Goal: Task Accomplishment & Management: Manage account settings

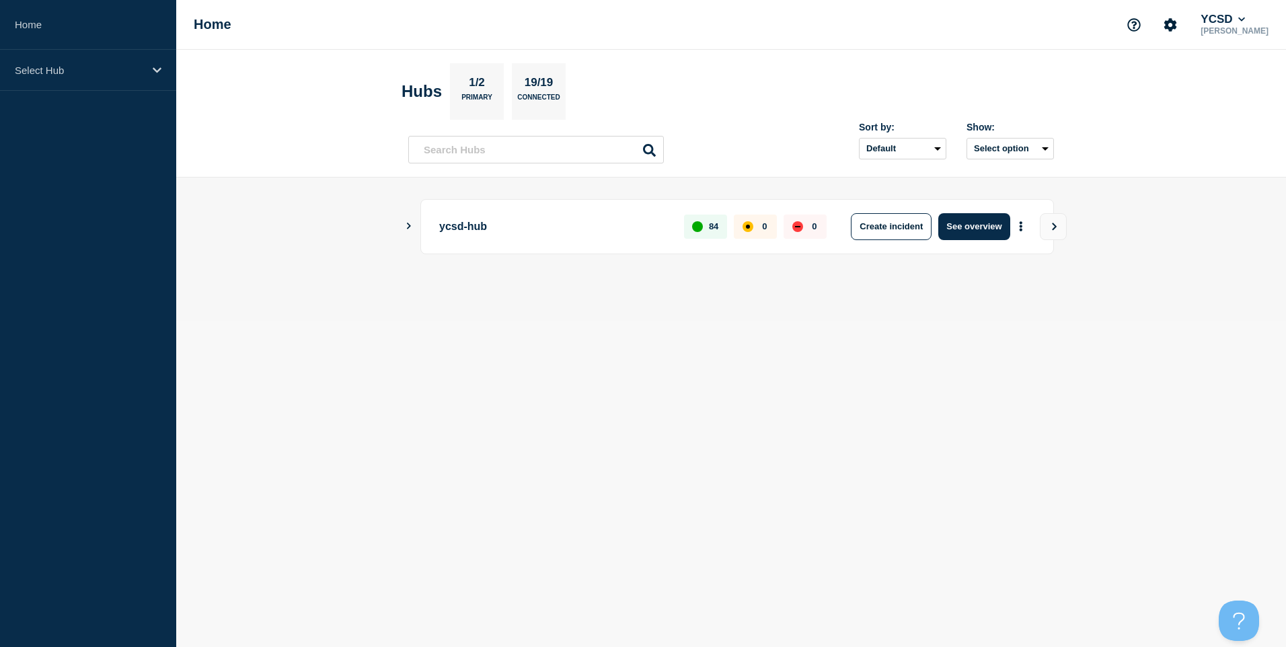
click at [735, 443] on body "Home Select Hub Home YCSD Dave Kilburn Hubs 1/2 Primary 19/19 Connected Sort by…" at bounding box center [643, 323] width 1286 height 647
click at [153, 67] on icon at bounding box center [157, 70] width 9 height 10
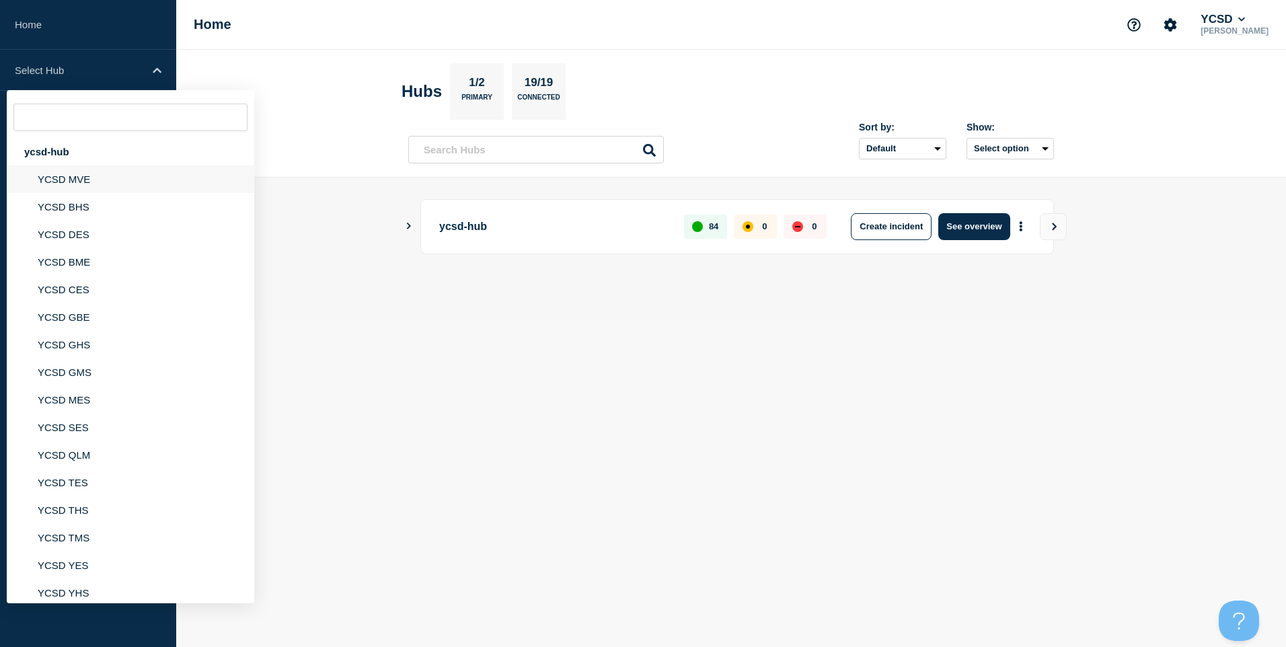
click at [73, 193] on li "YCSD MVE" at bounding box center [130, 207] width 247 height 28
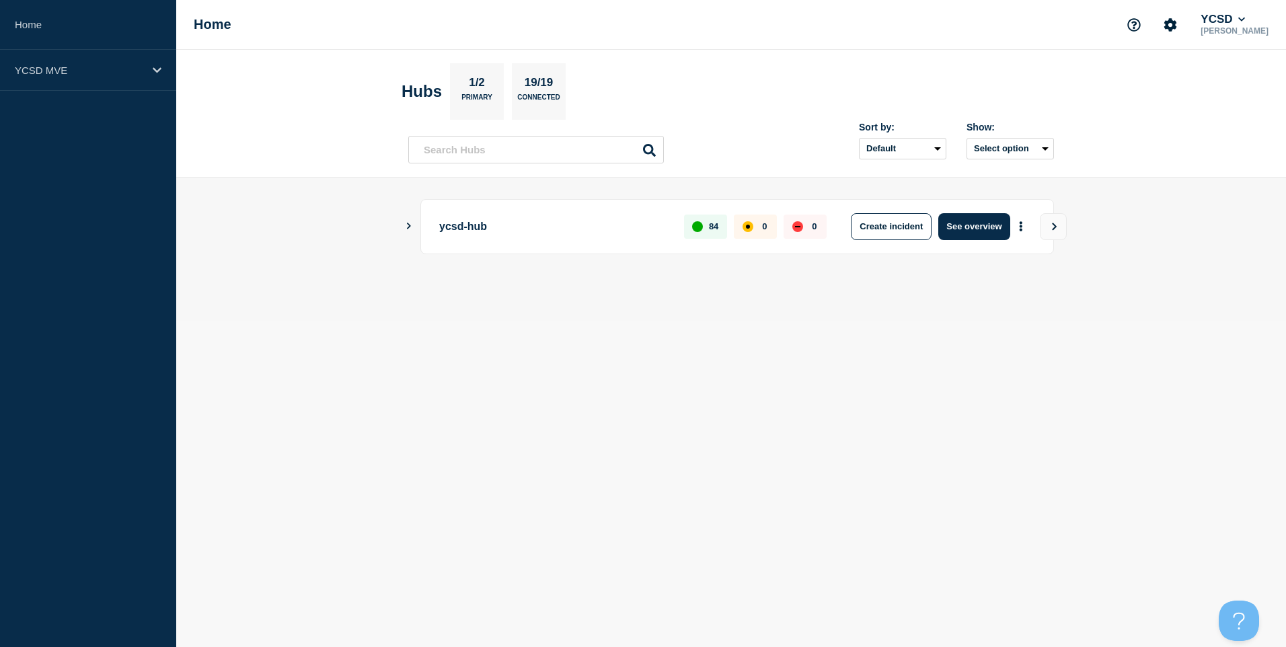
click at [73, 180] on aside "Home YCSD MVE" at bounding box center [88, 323] width 176 height 647
click at [158, 61] on div "YCSD MVE" at bounding box center [88, 70] width 176 height 41
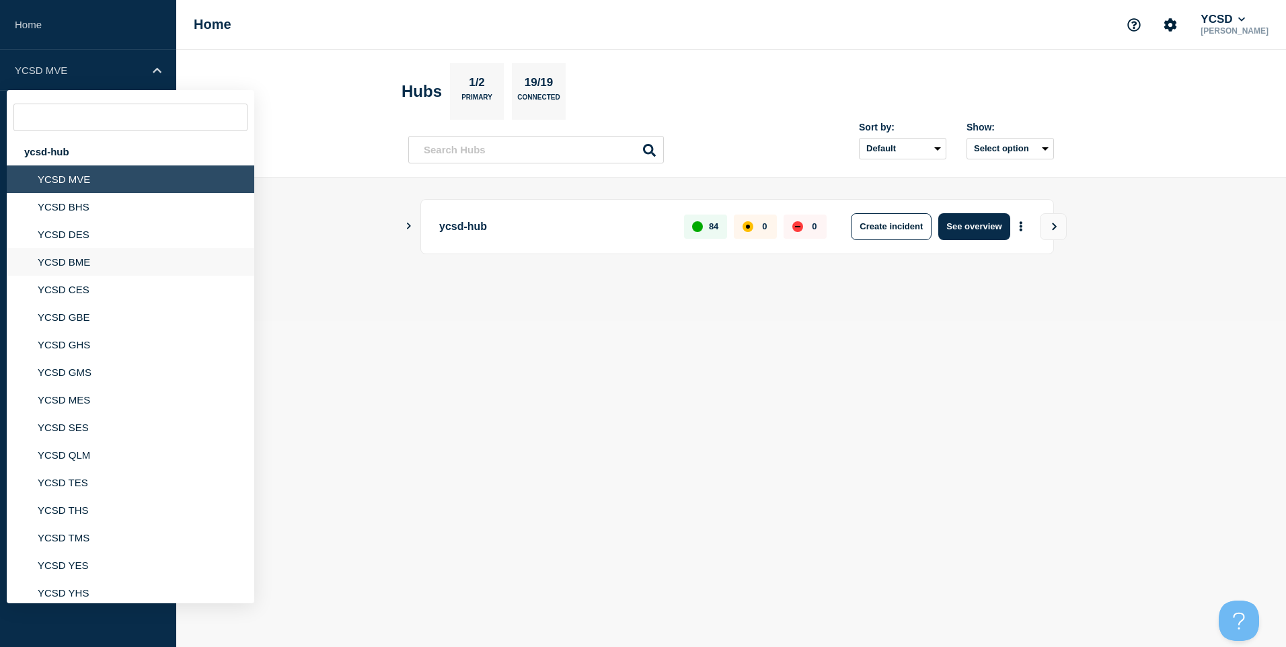
click at [63, 276] on li "YCSD BME" at bounding box center [130, 290] width 247 height 28
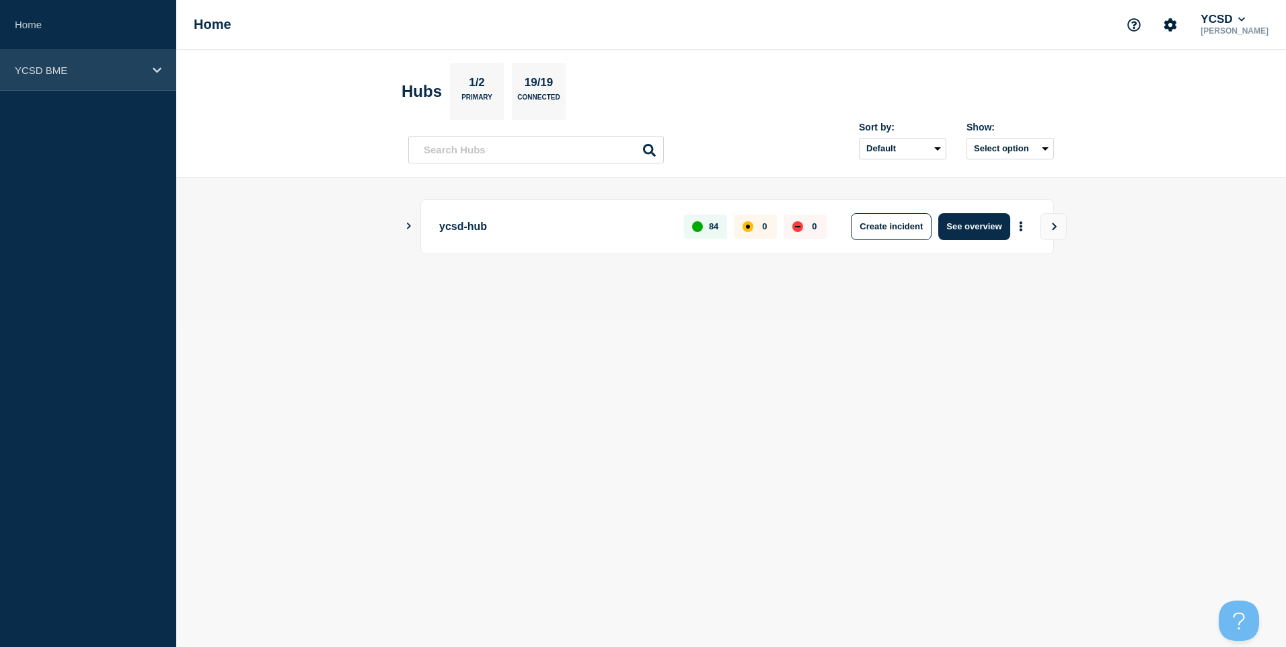
click at [35, 62] on div "YCSD BME" at bounding box center [88, 70] width 176 height 41
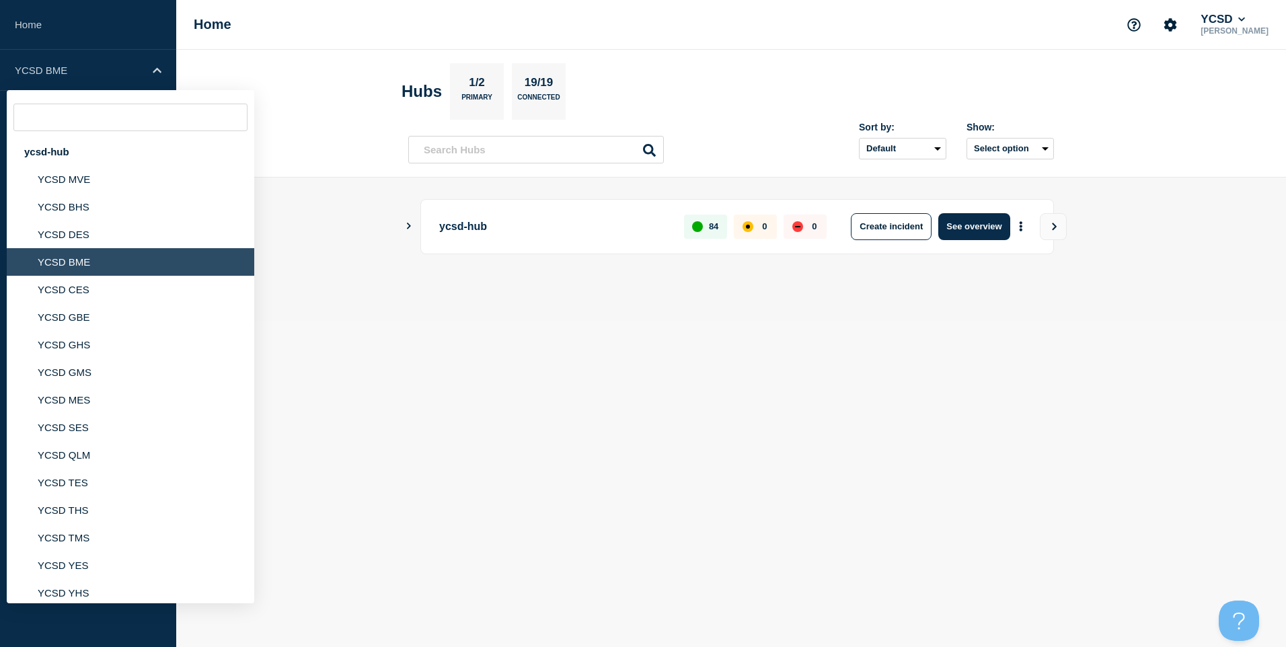
click at [57, 258] on li "YCSD BME" at bounding box center [130, 262] width 247 height 28
click at [69, 264] on li "YCSD BME" at bounding box center [130, 262] width 247 height 28
drag, startPoint x: 69, startPoint y: 276, endPoint x: 69, endPoint y: 264, distance: 12.1
click at [69, 264] on li "YCSD BME" at bounding box center [130, 262] width 247 height 28
click at [63, 303] on li "YCSD CES" at bounding box center [130, 317] width 247 height 28
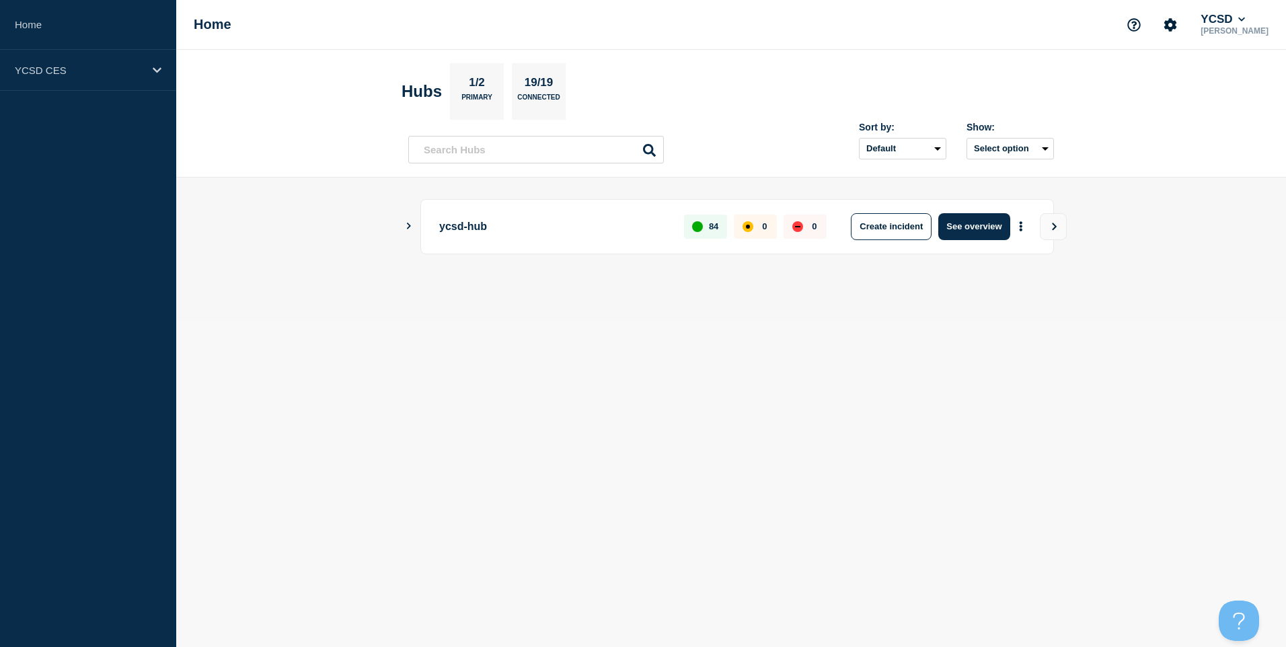
click at [407, 225] on icon "Show Connected Hubs" at bounding box center [408, 226] width 9 height 7
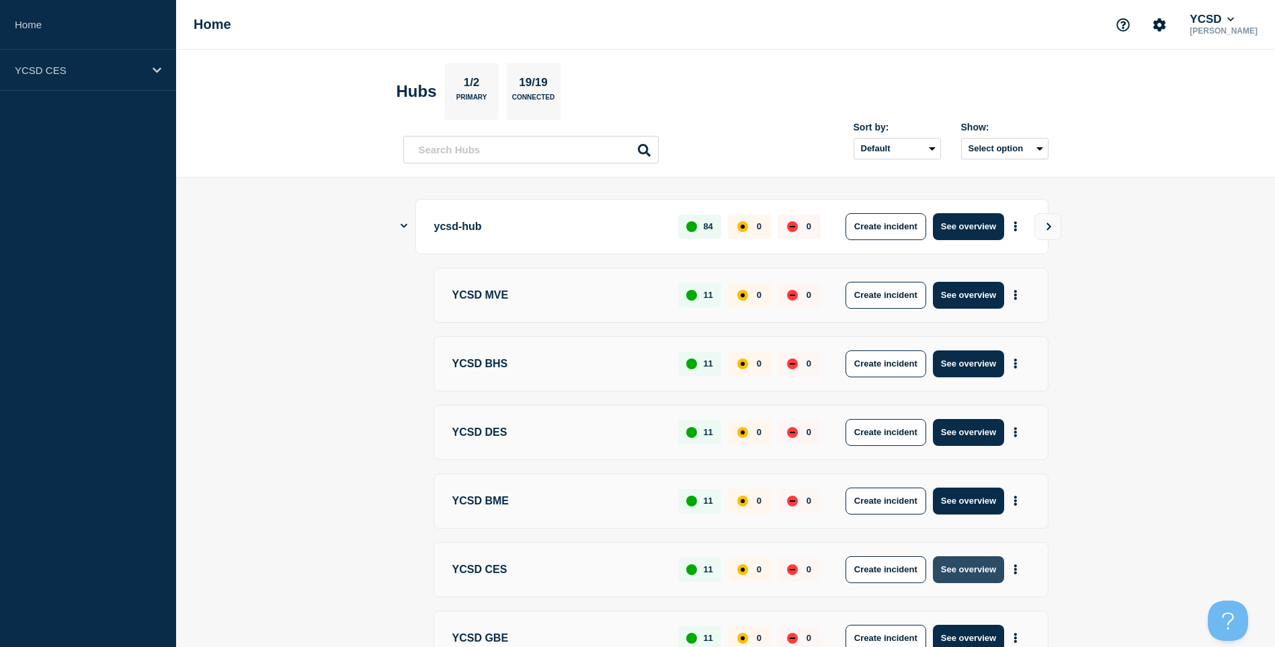
click at [959, 570] on button "See overview" at bounding box center [968, 569] width 71 height 27
click at [1167, 26] on icon "Account settings" at bounding box center [1160, 24] width 13 height 13
click at [1177, 89] on section "Account settings Team Members" at bounding box center [1178, 71] width 110 height 59
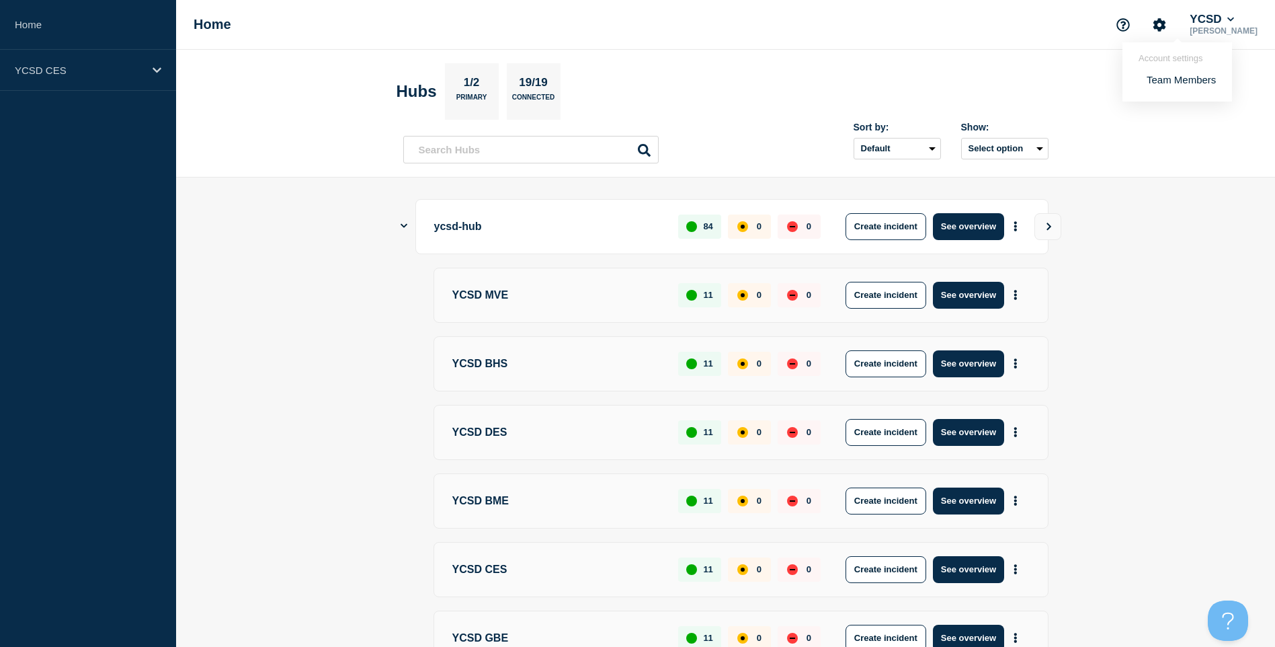
click at [1177, 85] on link "Team Members" at bounding box center [1181, 79] width 69 height 11
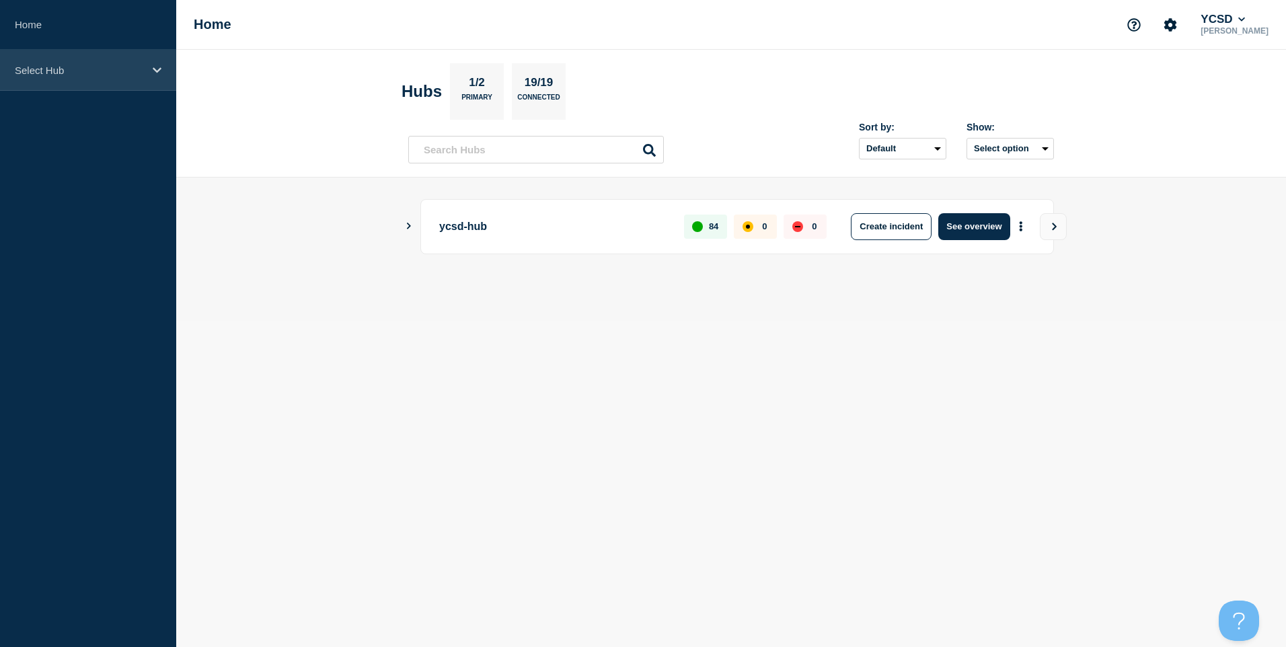
click at [126, 79] on div "Select Hub" at bounding box center [88, 70] width 176 height 41
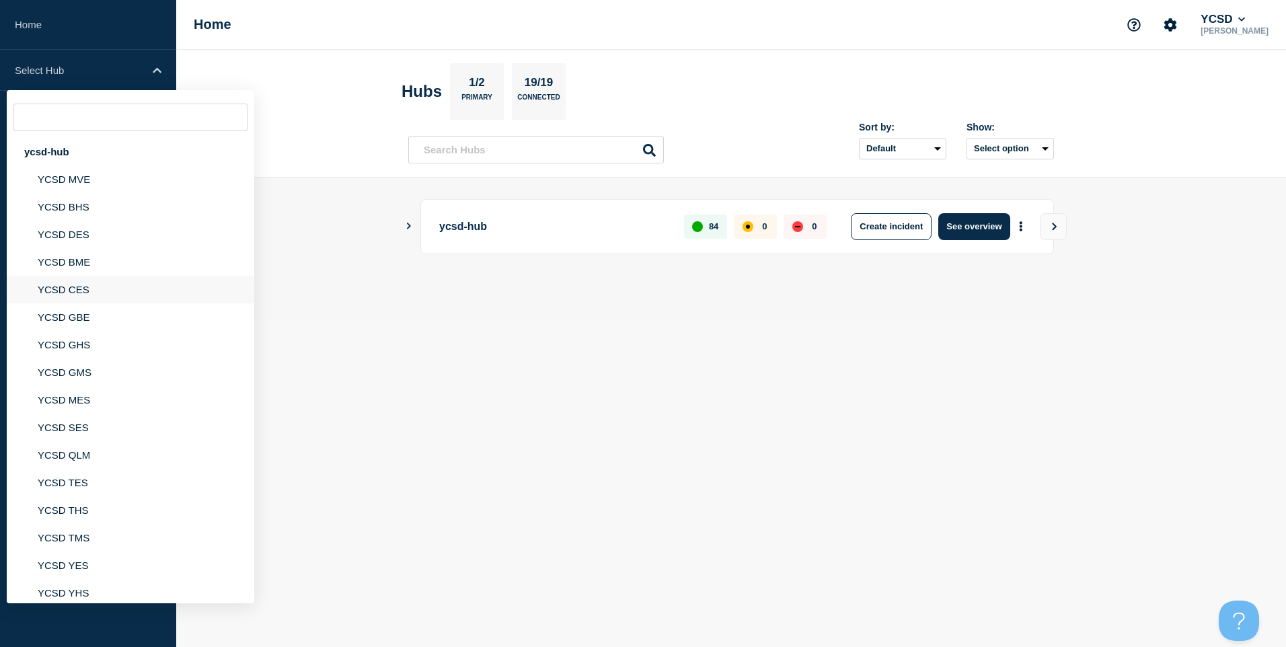
click at [102, 303] on li "YCSD CES" at bounding box center [130, 317] width 247 height 28
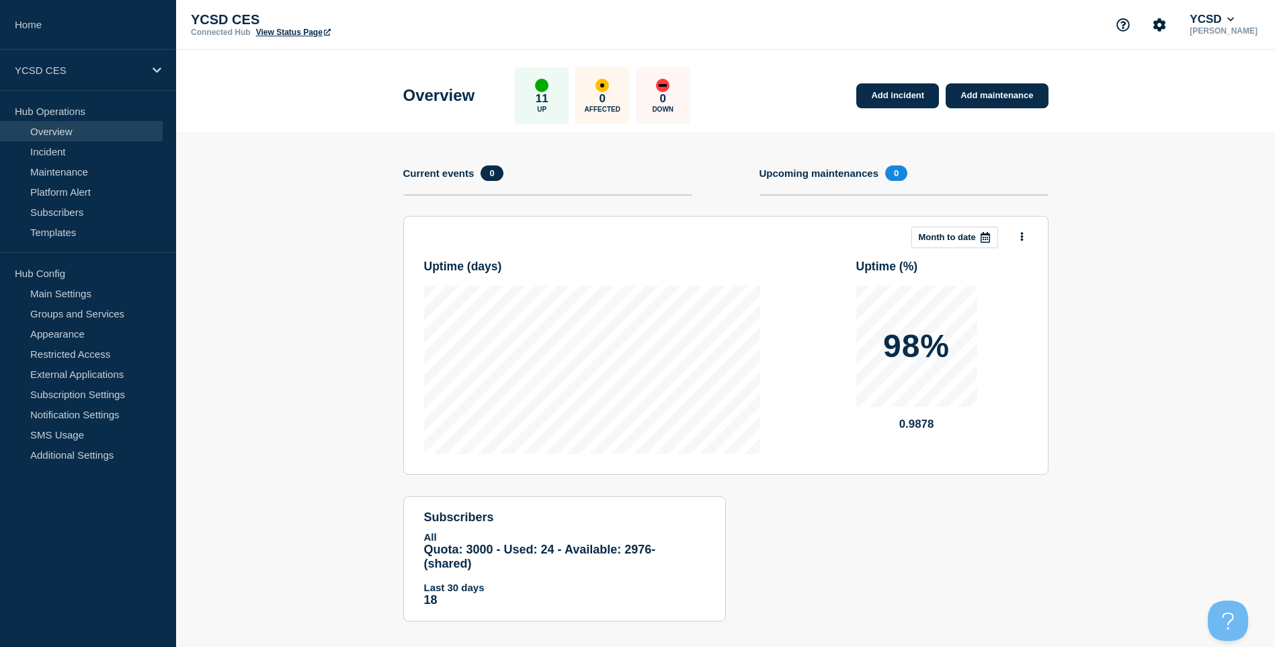
click at [283, 34] on link "View Status Page" at bounding box center [293, 32] width 75 height 9
click at [271, 272] on section "Add incident Add maintenance Current events 0 Upcoming maintenances 0 This mont…" at bounding box center [725, 387] width 1099 height 510
click at [365, 239] on section "Add incident Add maintenance Current events 0 Upcoming maintenances 0 This mont…" at bounding box center [725, 387] width 1099 height 510
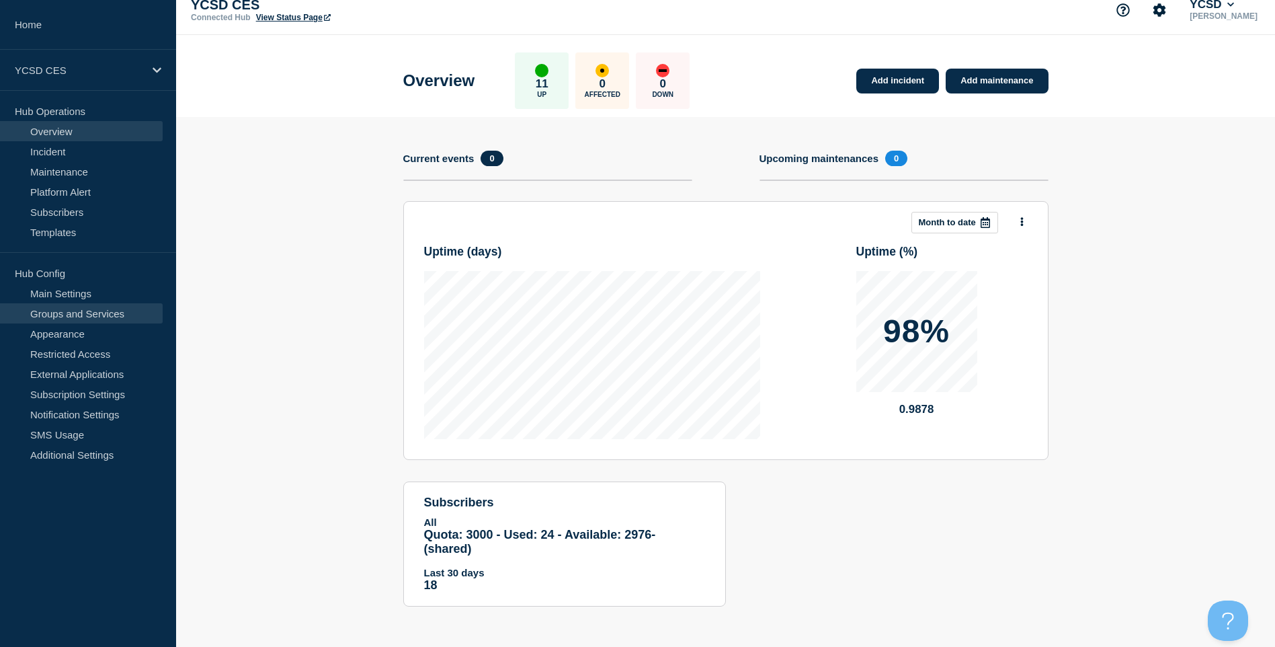
click at [91, 314] on link "Groups and Services" at bounding box center [81, 313] width 163 height 20
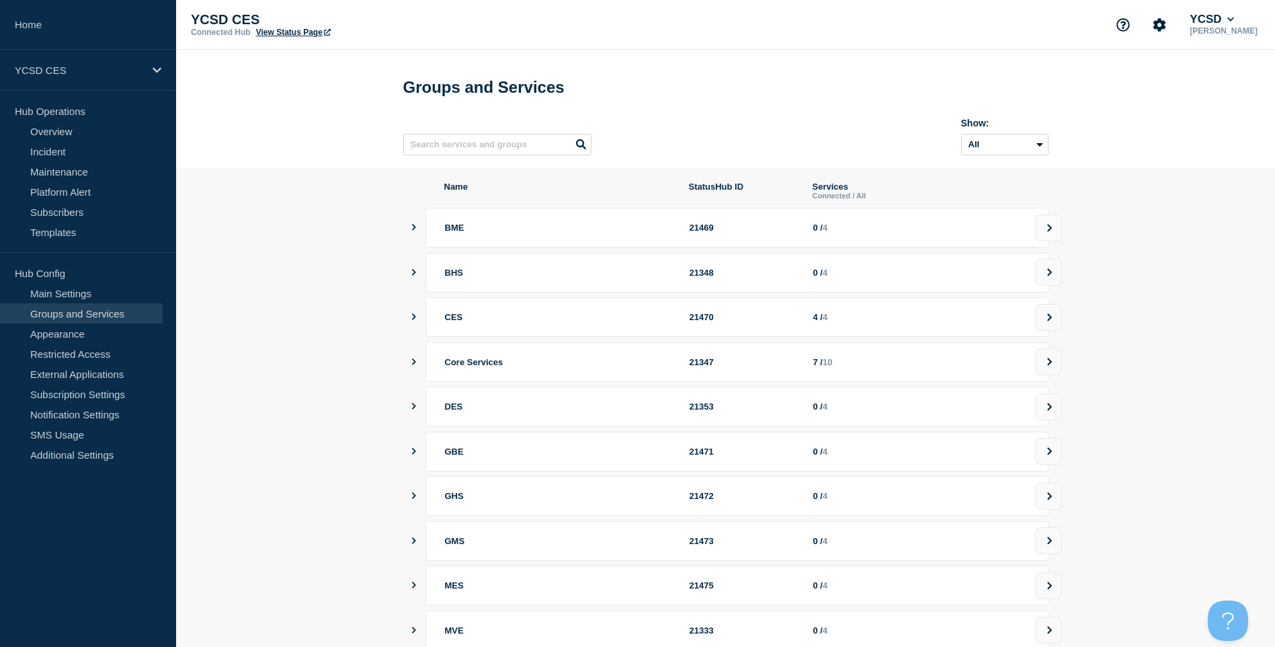
click at [417, 231] on icon "showServices" at bounding box center [413, 227] width 9 height 7
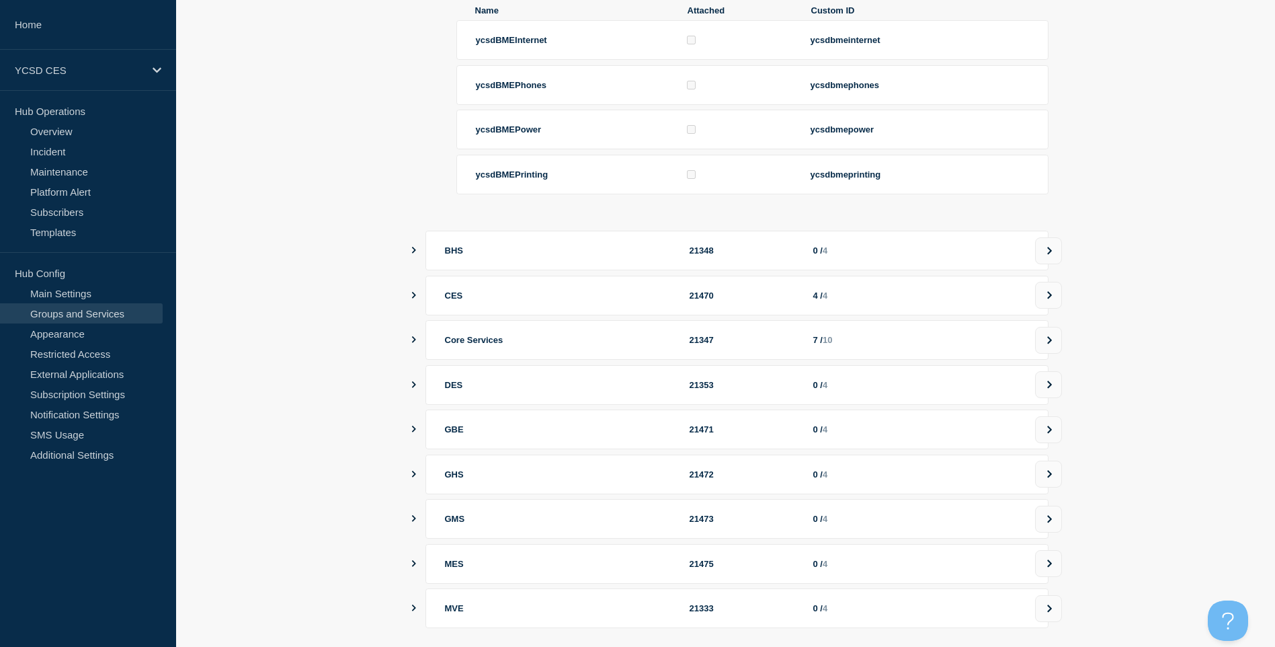
scroll to position [258, 0]
click at [414, 387] on icon "showServices" at bounding box center [414, 384] width 4 height 7
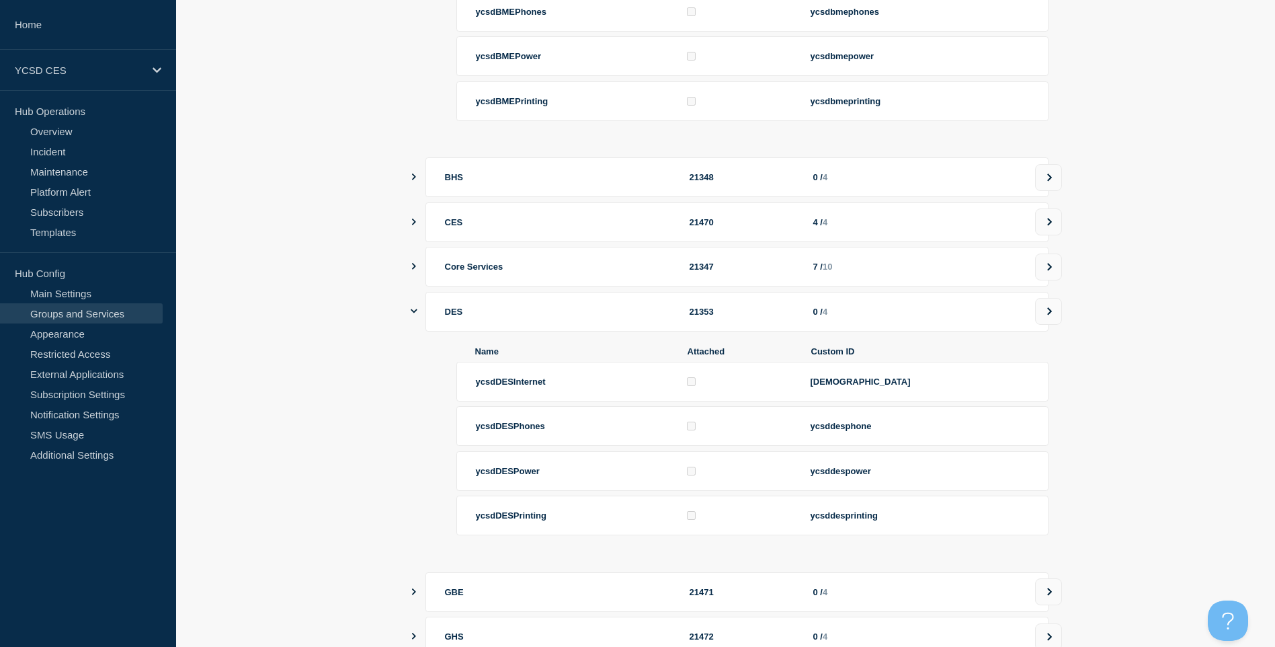
scroll to position [331, 0]
click at [1048, 315] on icon at bounding box center [1050, 311] width 9 height 8
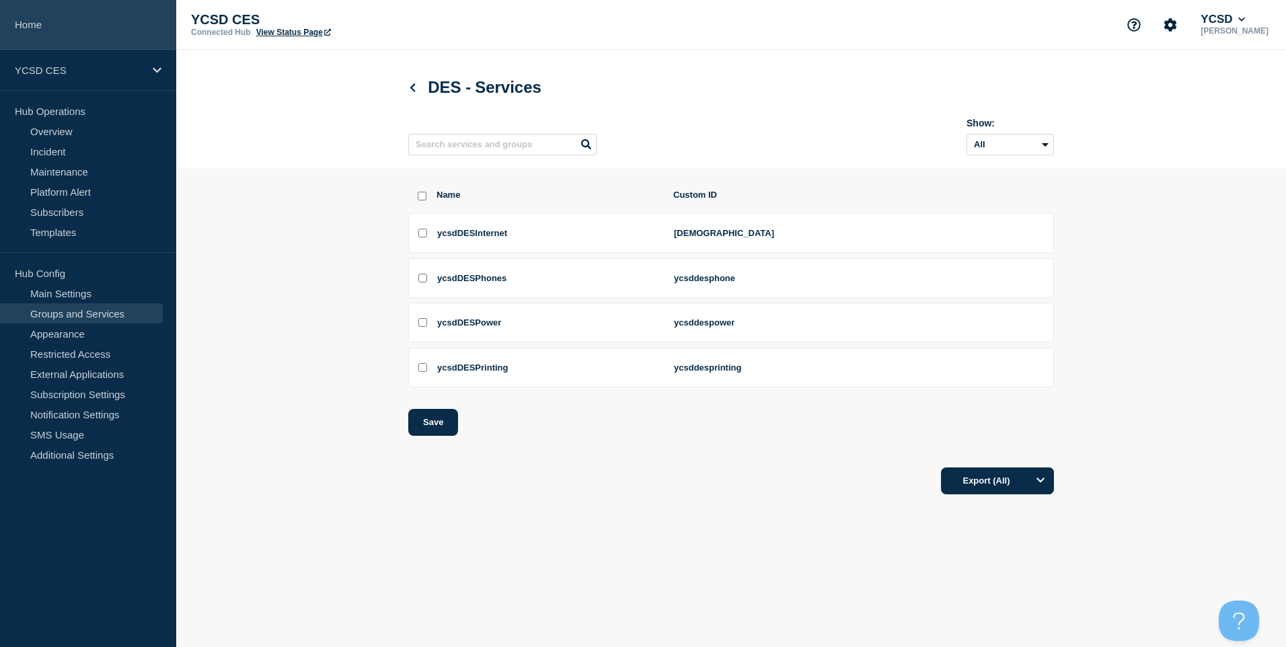
click at [26, 22] on link "Home" at bounding box center [88, 25] width 176 height 50
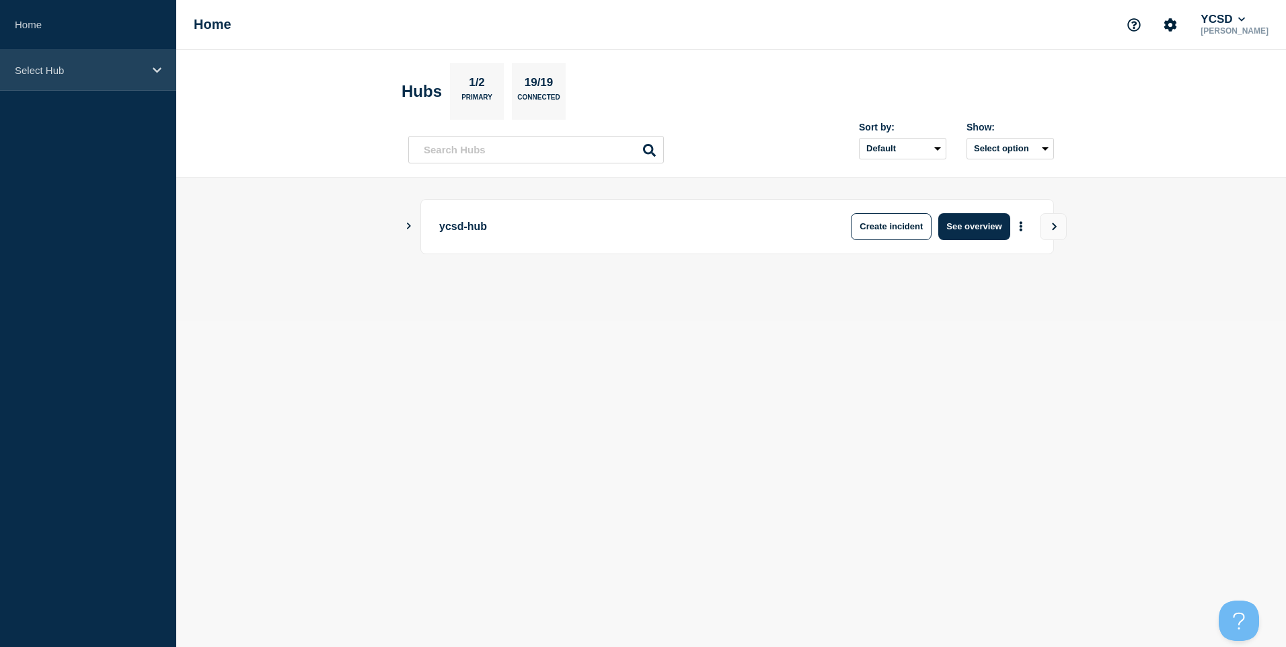
click at [35, 69] on p "Select Hub" at bounding box center [79, 70] width 129 height 11
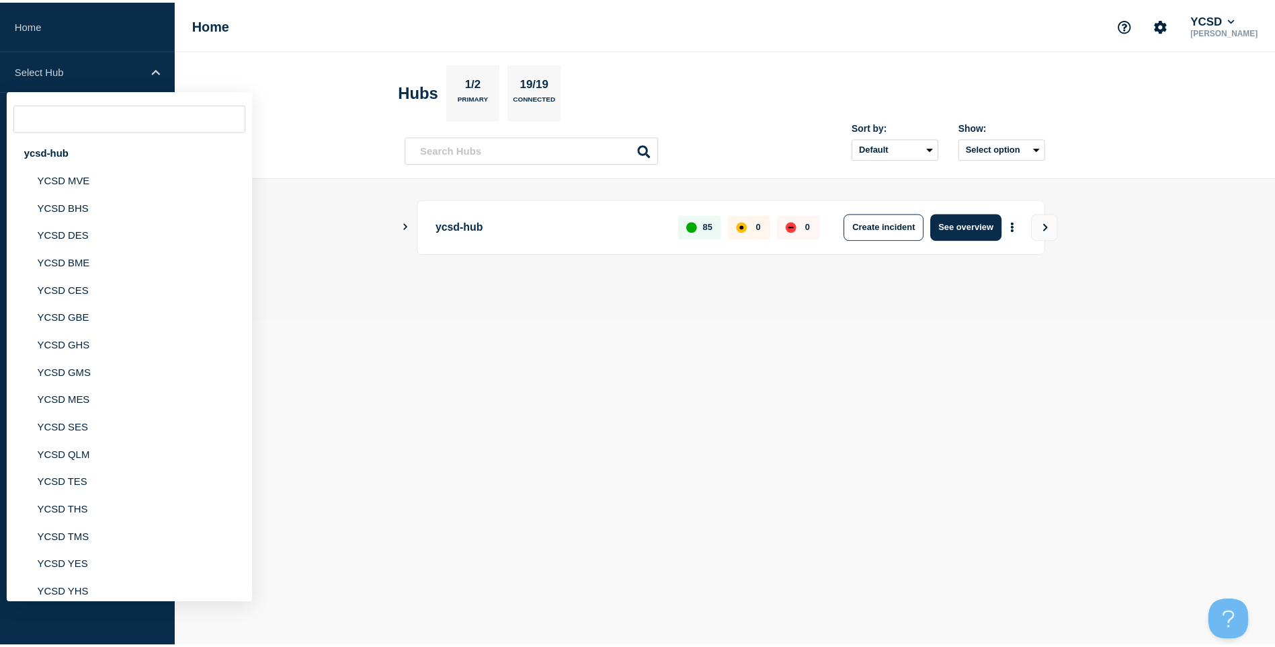
scroll to position [93, 0]
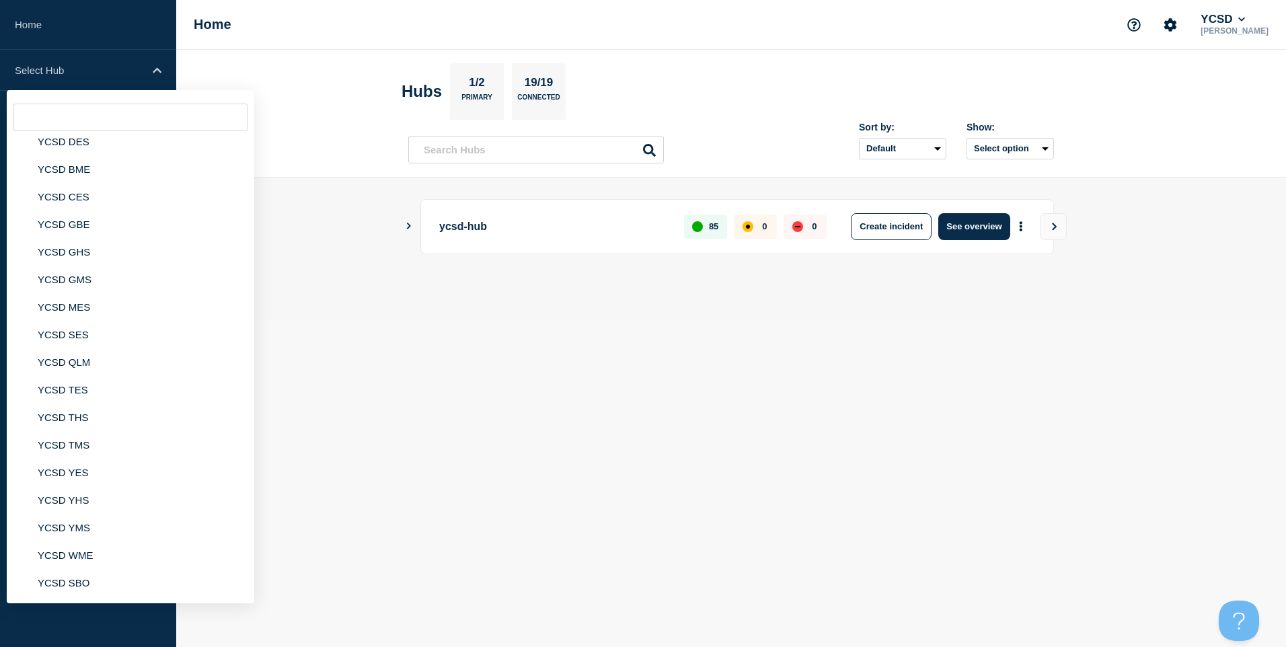
click at [467, 498] on body "Home Select Hub ycsd-hub YCSD MVE YCSD BHS YCSD DES YCSD BME YCSD CES YCSD GBE …" at bounding box center [643, 323] width 1286 height 647
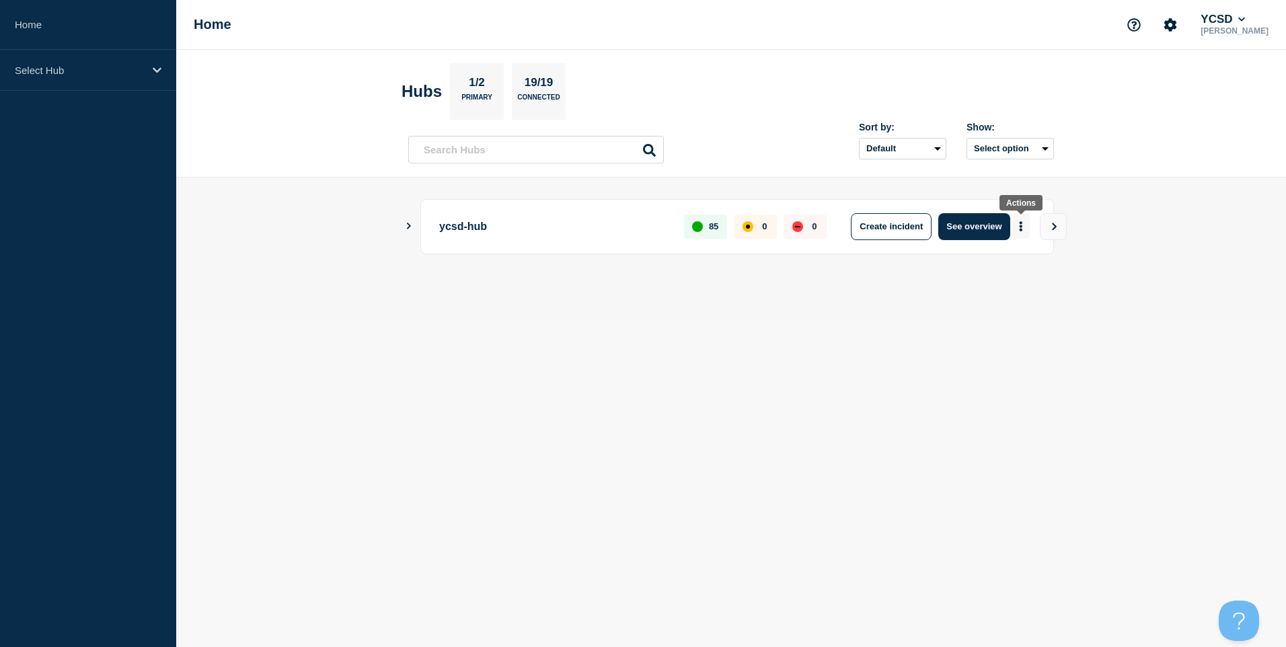
click at [1025, 227] on button "More actions" at bounding box center [1020, 226] width 17 height 25
click at [845, 378] on body "Home Select Hub Home YCSD Dave Kilburn Hubs 1/2 Primary 19/19 Connected Sort by…" at bounding box center [643, 323] width 1286 height 647
click at [1048, 225] on button "View" at bounding box center [1052, 226] width 27 height 27
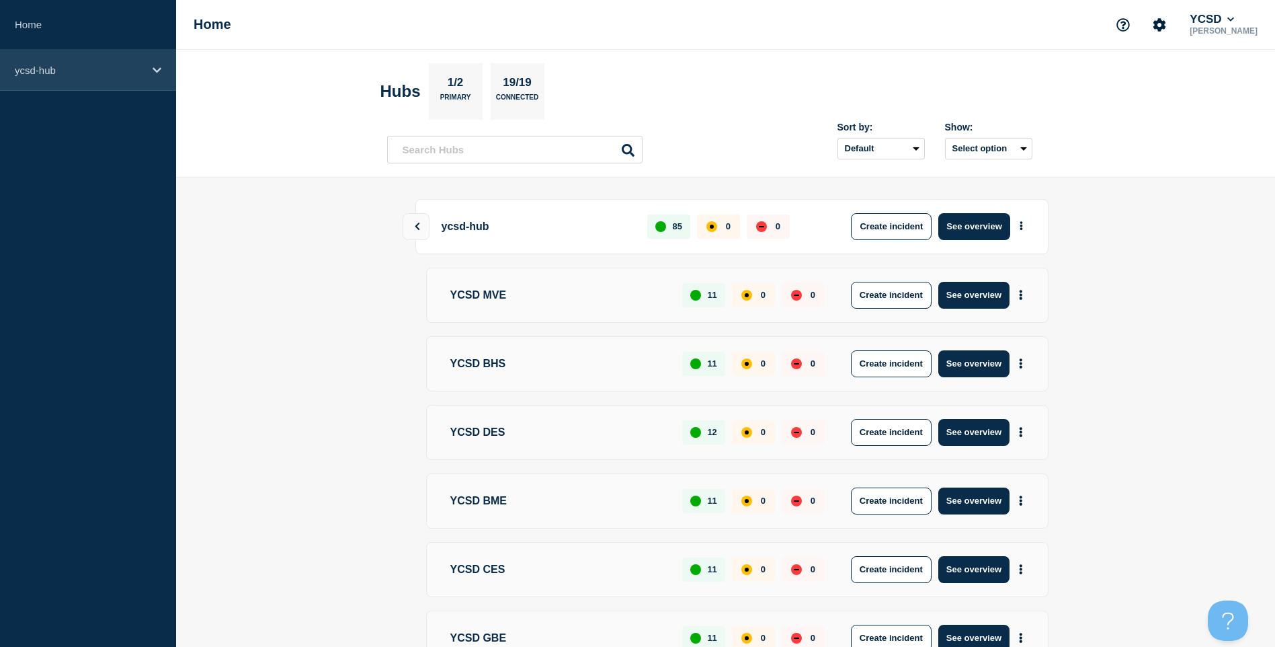
click at [163, 73] on div "ycsd-hub" at bounding box center [88, 70] width 176 height 41
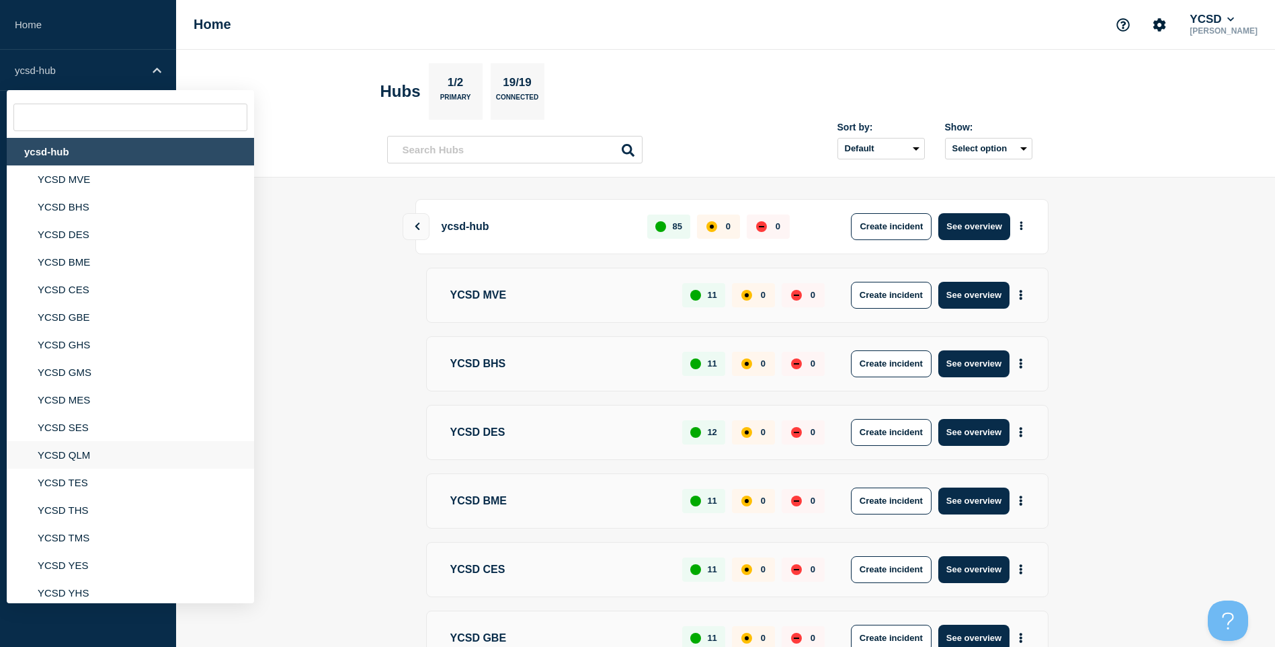
scroll to position [93, 0]
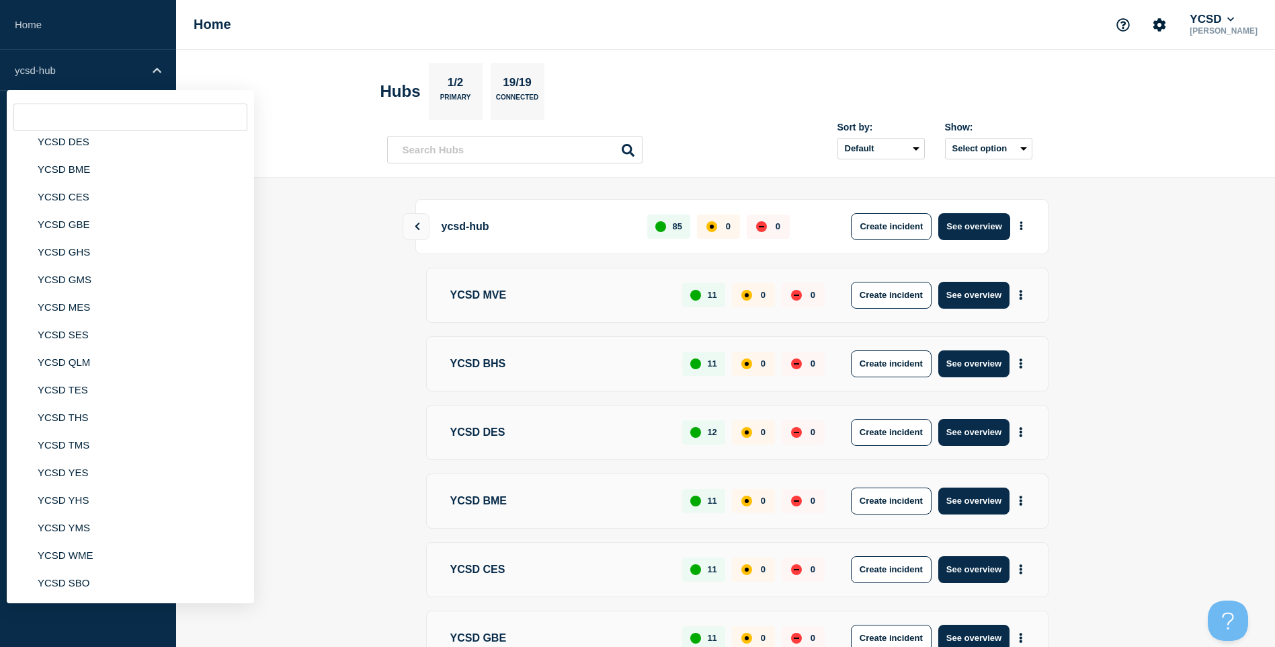
click at [304, 284] on main "ycsd-hub 85 0 0 Create incident See overview YCSD MVE 11 0 0 Create incident Se…" at bounding box center [725, 600] width 1099 height 845
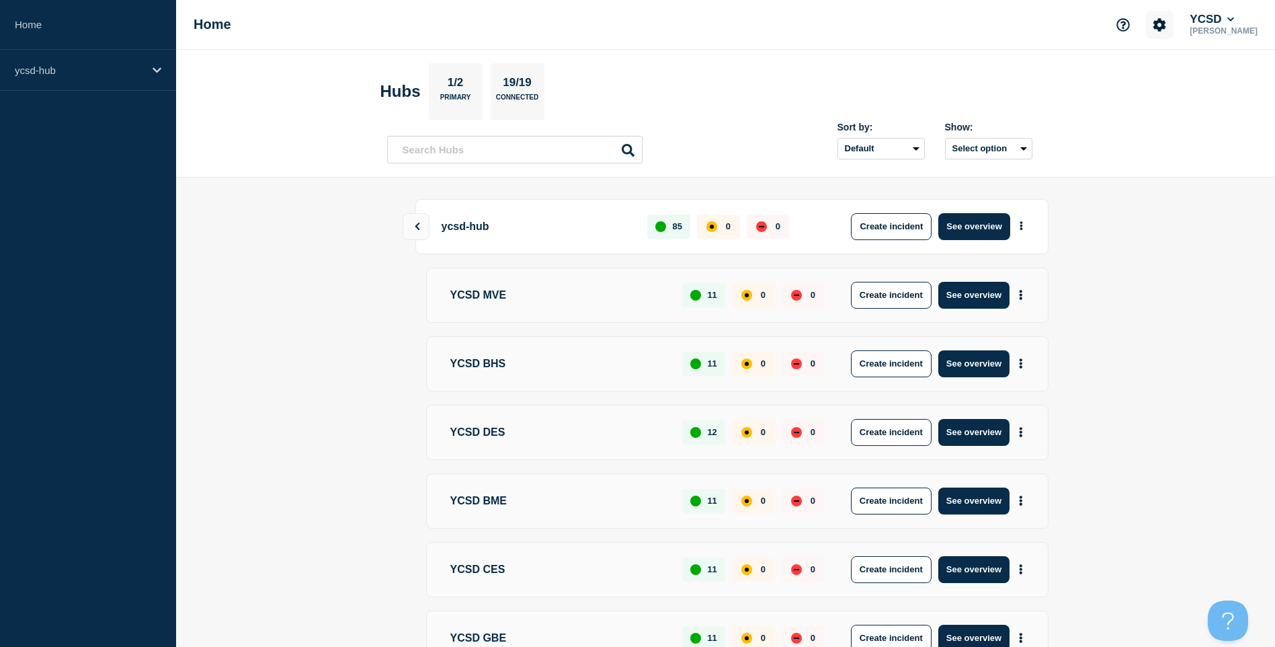
click at [1167, 27] on icon "Account settings" at bounding box center [1160, 24] width 13 height 13
click at [1015, 34] on div "Home Account settings Team Members YCSD Dave Kilburn" at bounding box center [725, 25] width 1099 height 50
click at [1237, 24] on button "YCSD" at bounding box center [1212, 19] width 50 height 13
click at [1216, 128] on link "User settings" at bounding box center [1229, 127] width 59 height 11
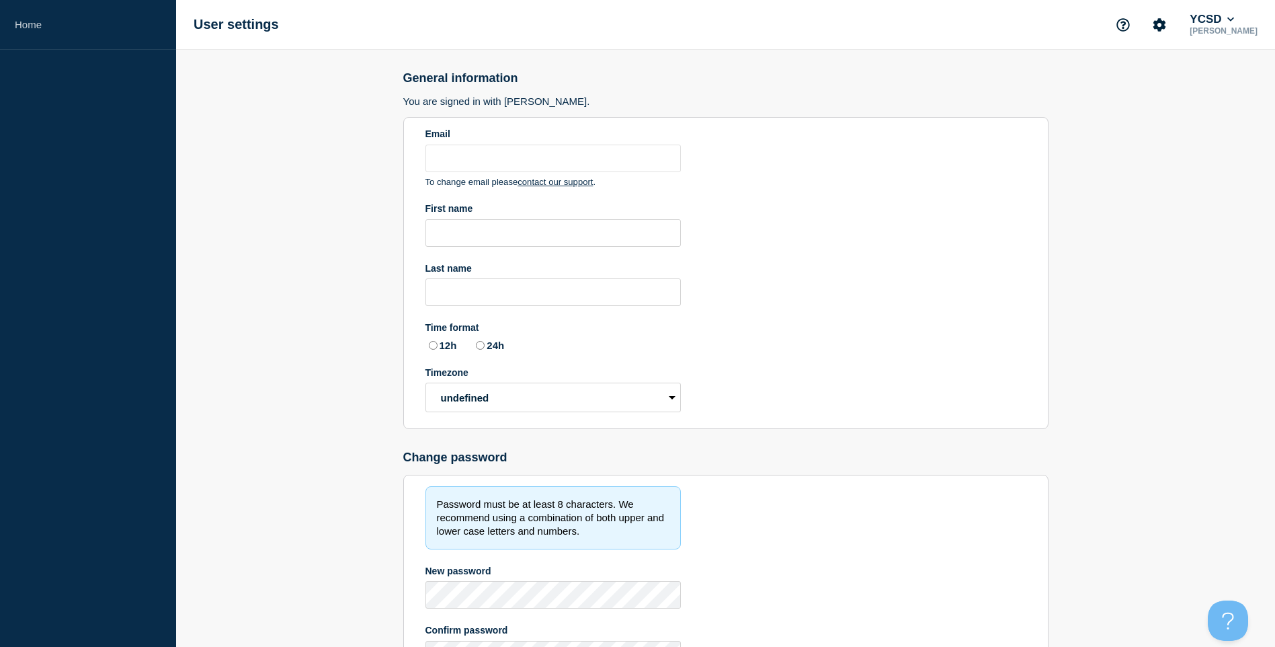
type input "dkilburn2@ycsd.york.va.us"
type input "Dave"
type input "Kilburn"
radio input "true"
select select "hub"
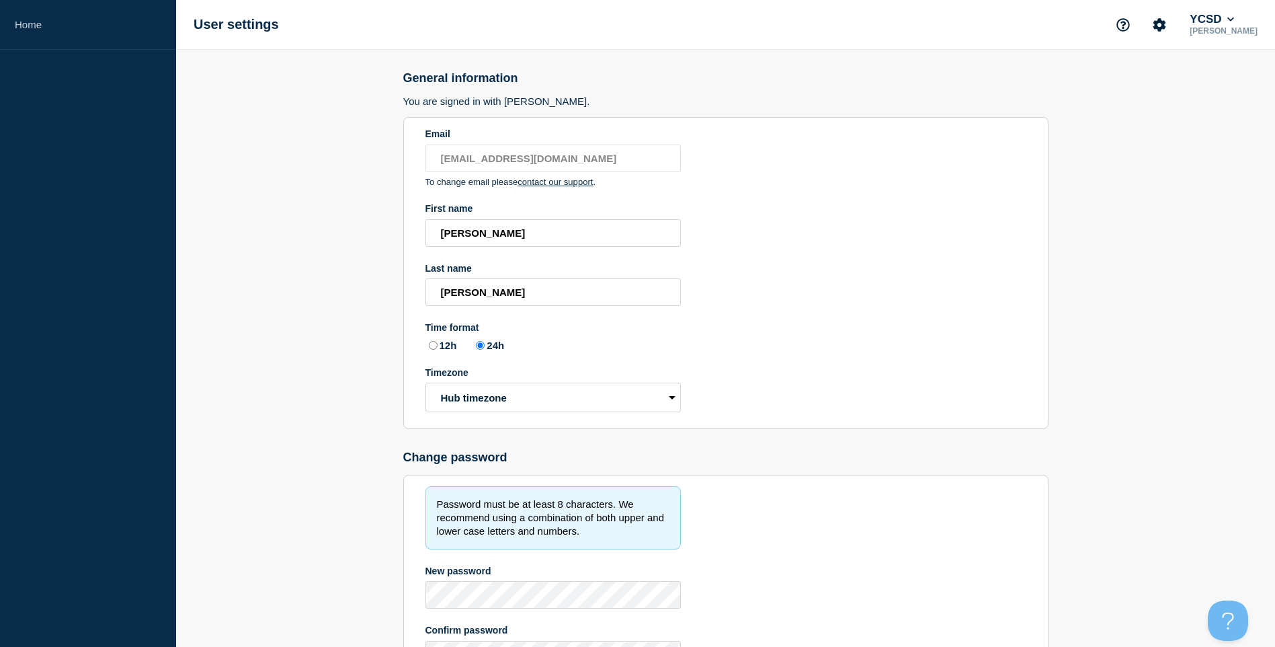
click at [1171, 179] on main "General information You are signed in with SAML. Email dkilburn2@ycsd.york.va.u…" at bounding box center [725, 413] width 1099 height 727
click at [21, 24] on link "Home" at bounding box center [88, 25] width 176 height 50
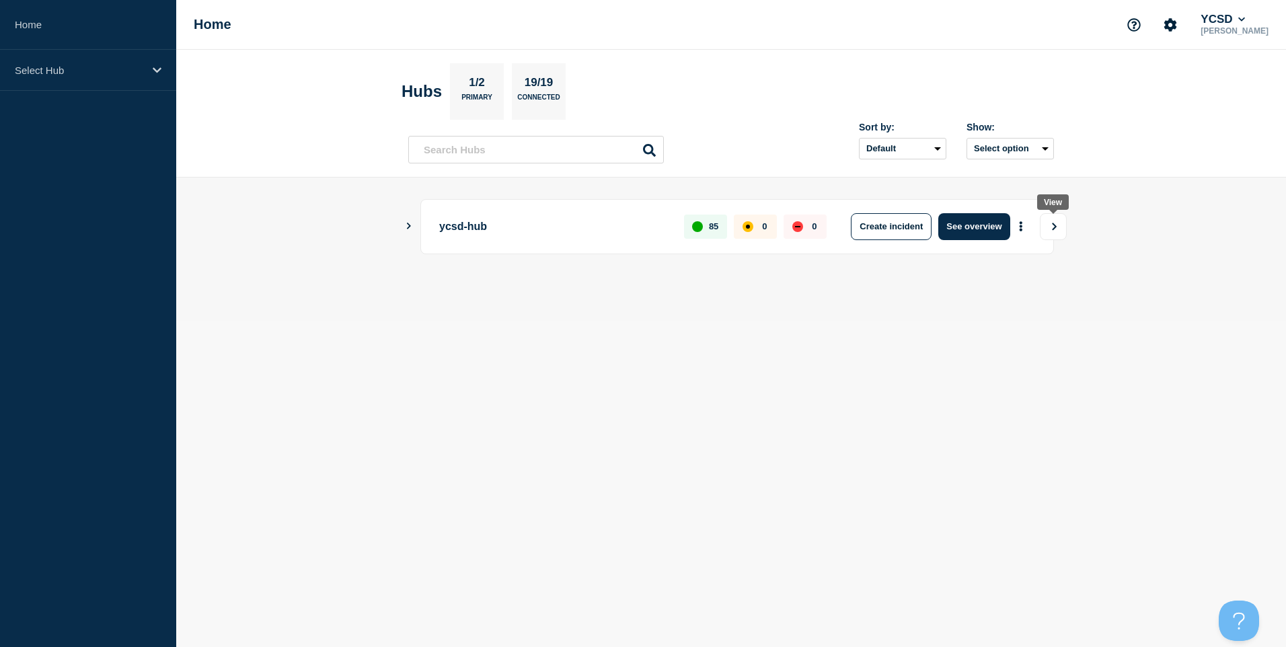
click at [1050, 229] on icon "View" at bounding box center [1054, 227] width 9 height 8
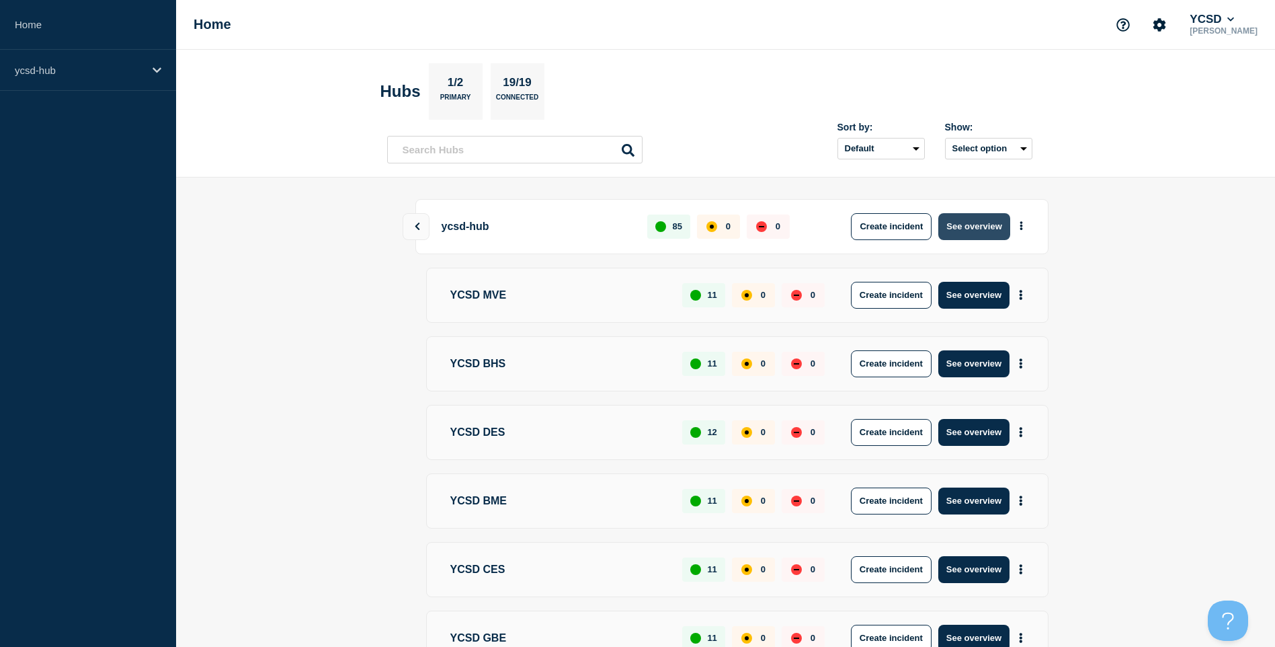
click at [972, 217] on button "See overview" at bounding box center [974, 226] width 71 height 27
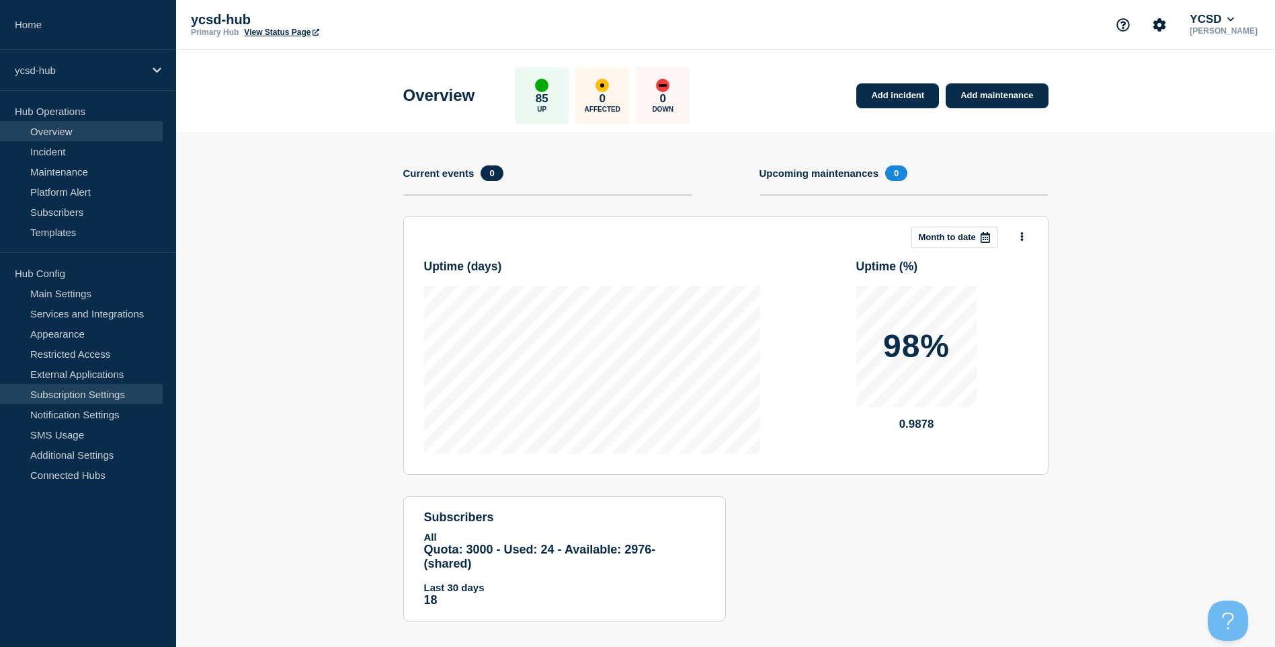
click at [42, 391] on link "Subscription Settings" at bounding box center [81, 394] width 163 height 20
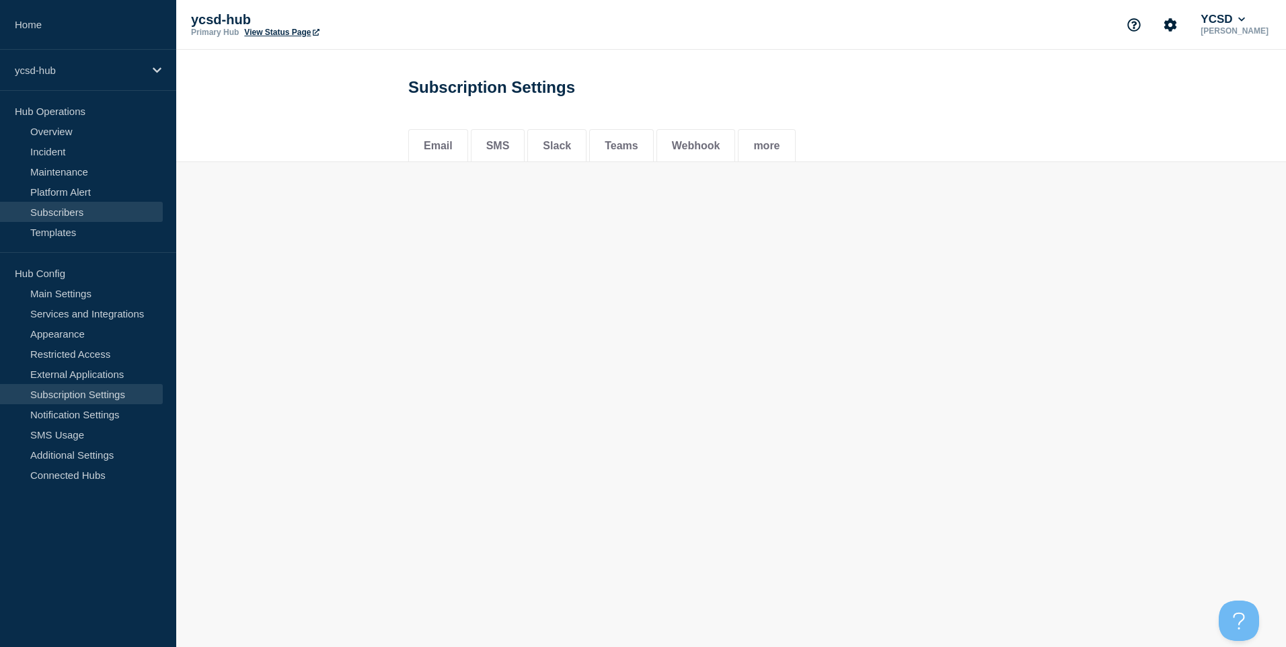
click at [50, 217] on link "Subscribers" at bounding box center [81, 212] width 163 height 20
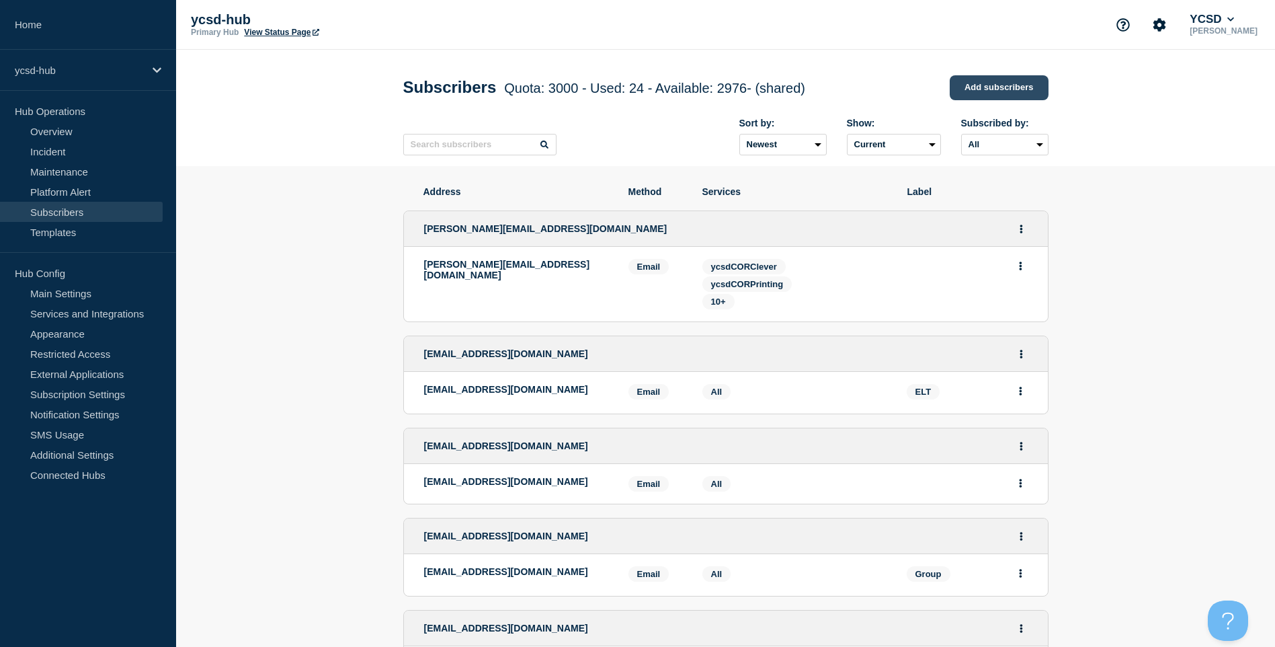
click at [972, 91] on link "Add subscribers" at bounding box center [999, 87] width 99 height 25
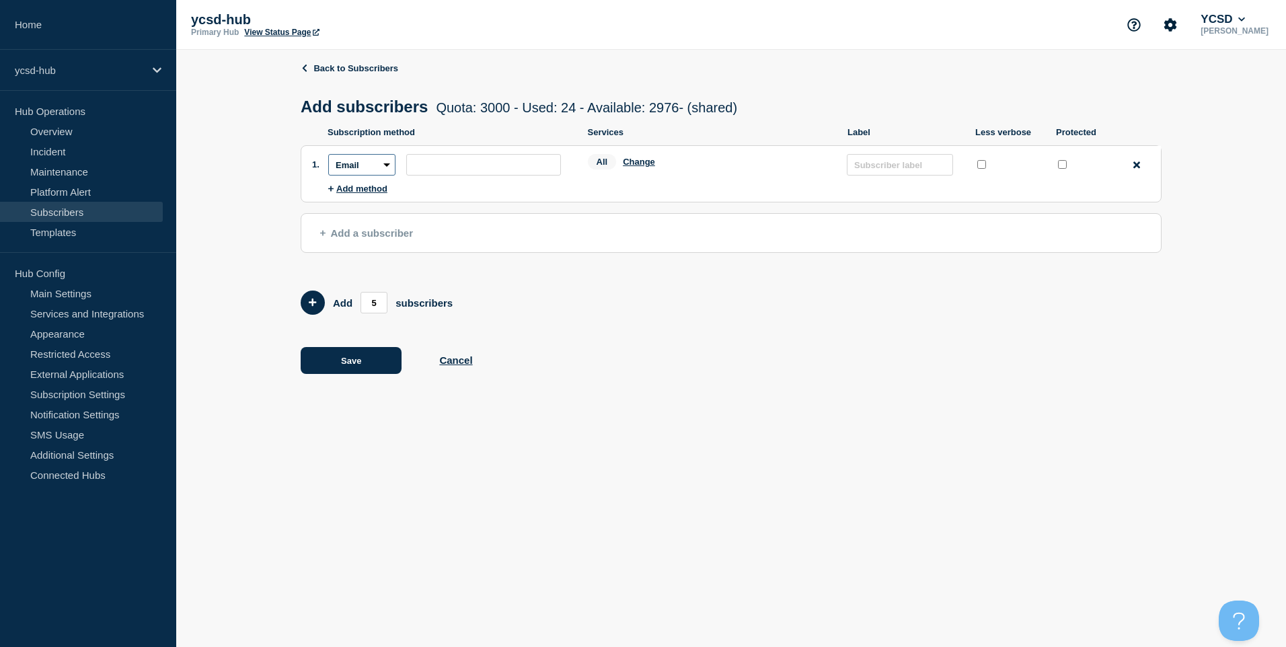
click at [388, 169] on select "Email SMS Webhook Slack Teams" at bounding box center [361, 165] width 67 height 22
select select "sms"
click at [328, 157] on select "Email SMS Webhook Slack Teams" at bounding box center [361, 165] width 67 height 22
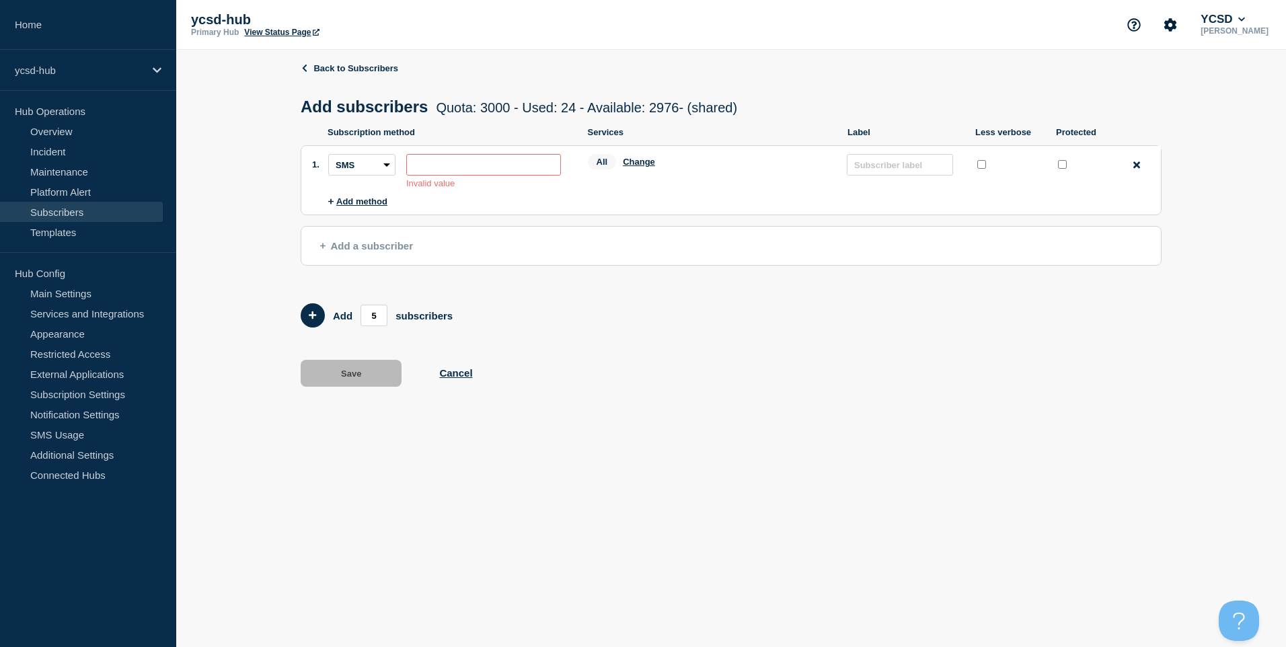
click at [422, 171] on input "subscription-address" at bounding box center [483, 165] width 155 height 22
type input "7"
click at [605, 196] on li "Subscription method: Email SMS Webhook Slack Teams Address: 17578131683 Invalid…" at bounding box center [744, 171] width 832 height 50
click at [417, 165] on input "17578131683" at bounding box center [483, 165] width 155 height 22
type input "1-757-813-1683"
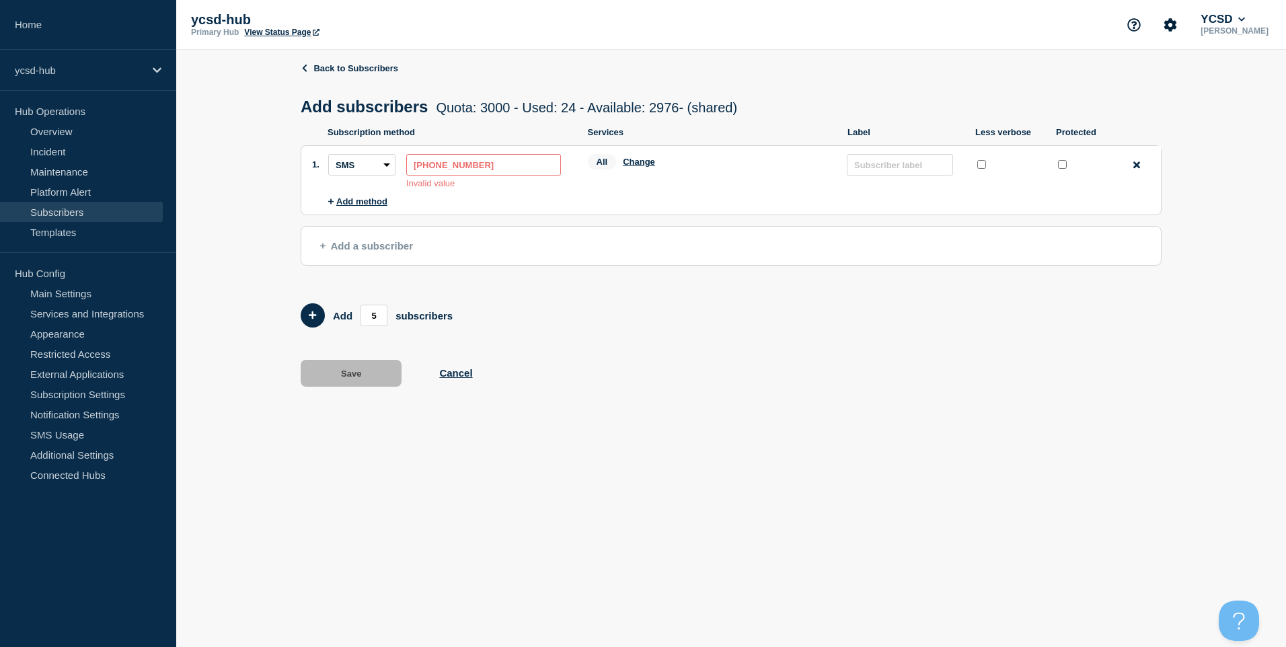
click at [638, 196] on li "Subscription method: Email SMS Webhook Slack Teams Address: 1-757-813-1683 Inva…" at bounding box center [744, 171] width 832 height 50
click at [68, 210] on link "Subscribers" at bounding box center [81, 212] width 163 height 20
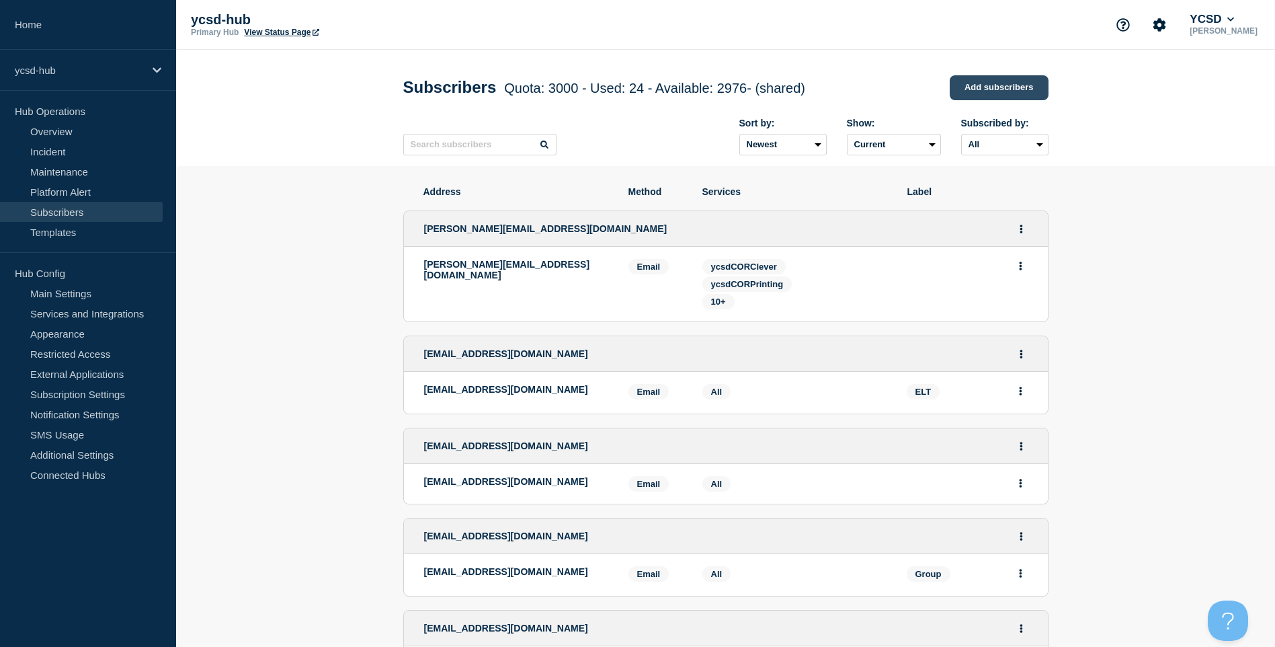
click at [972, 83] on link "Add subscribers" at bounding box center [999, 87] width 99 height 25
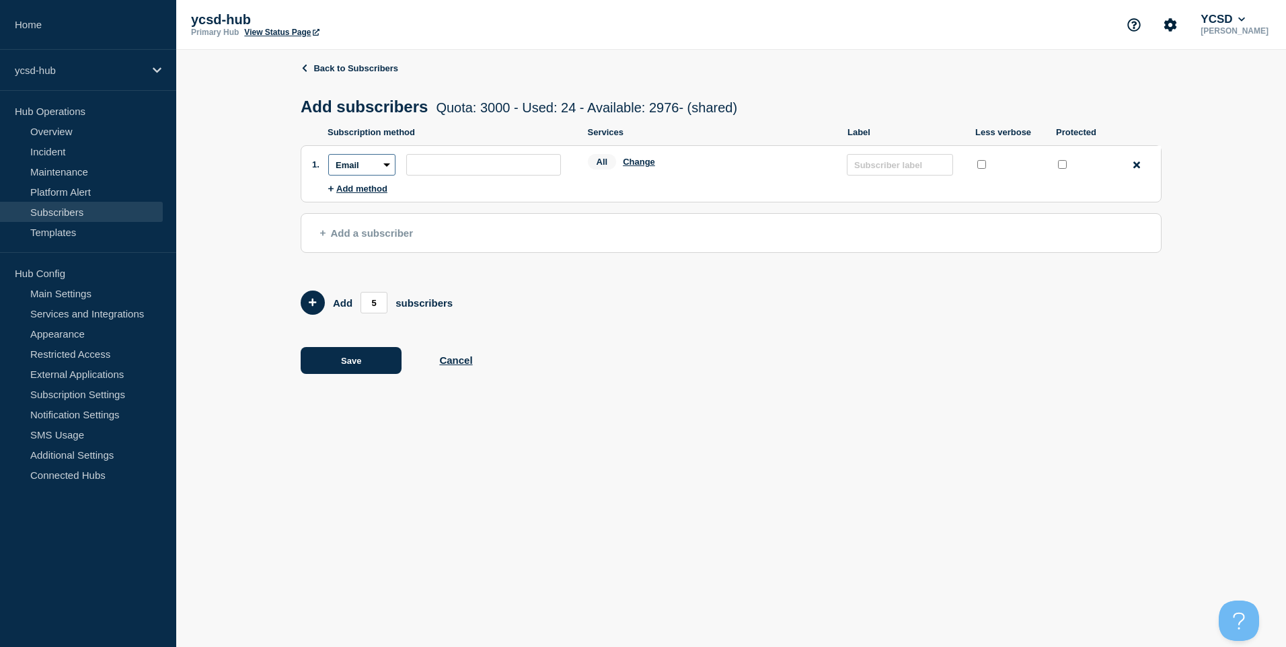
click at [390, 171] on select "Email SMS Webhook Slack Teams" at bounding box center [361, 165] width 67 height 22
select select "sms"
click at [328, 157] on select "Email SMS Webhook Slack Teams" at bounding box center [361, 165] width 67 height 22
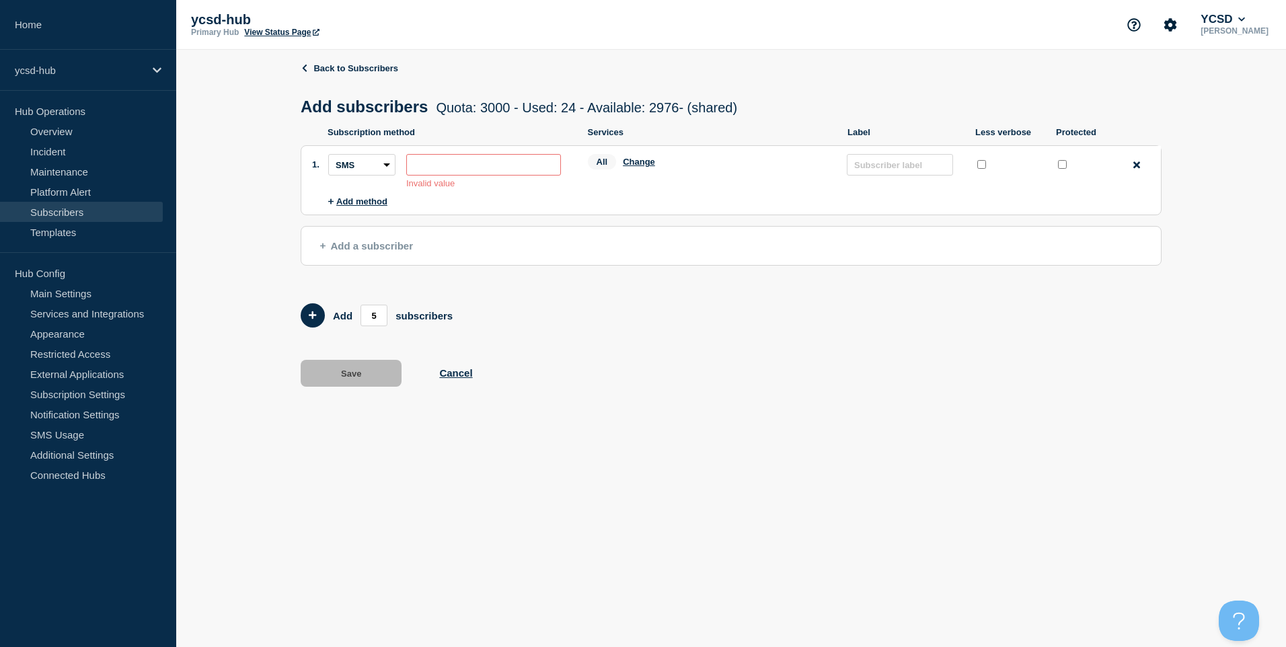
click at [434, 164] on input "subscription-address" at bounding box center [483, 165] width 155 height 22
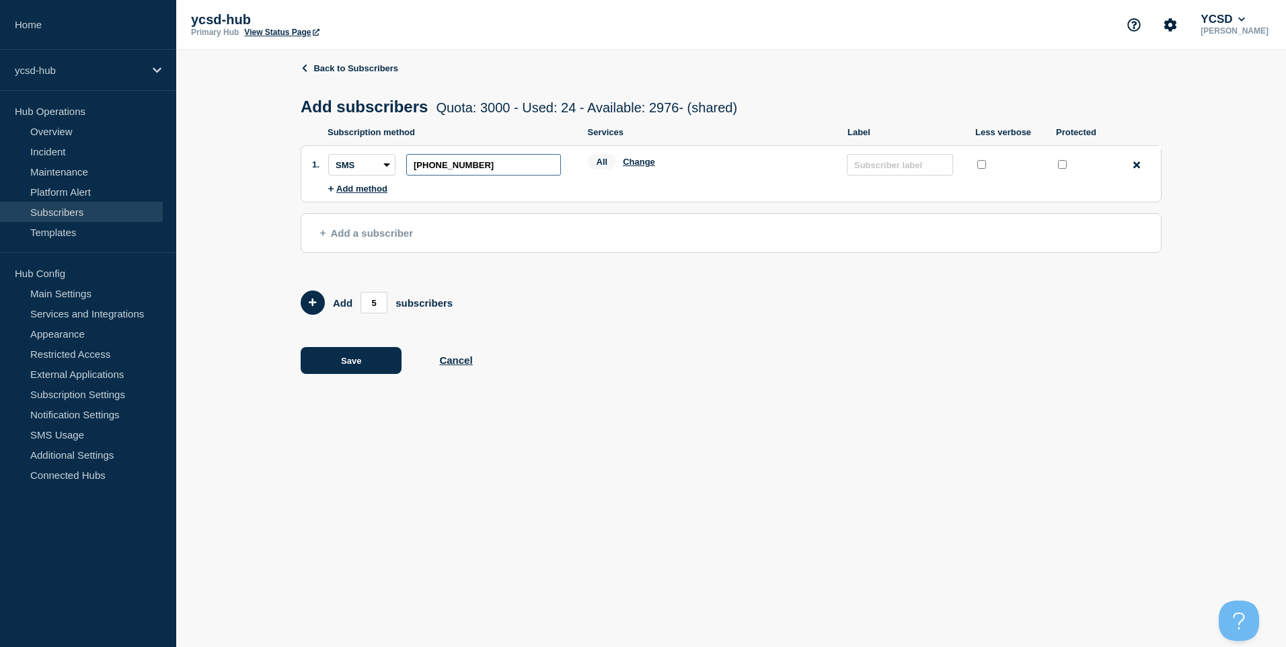
type input "+17578131683"
click at [897, 175] on input "text" at bounding box center [900, 165] width 106 height 22
type input "KilburnCell"
click at [964, 294] on form "Add 5 subscribers" at bounding box center [731, 302] width 861 height 24
click at [372, 365] on button "Save" at bounding box center [351, 360] width 101 height 27
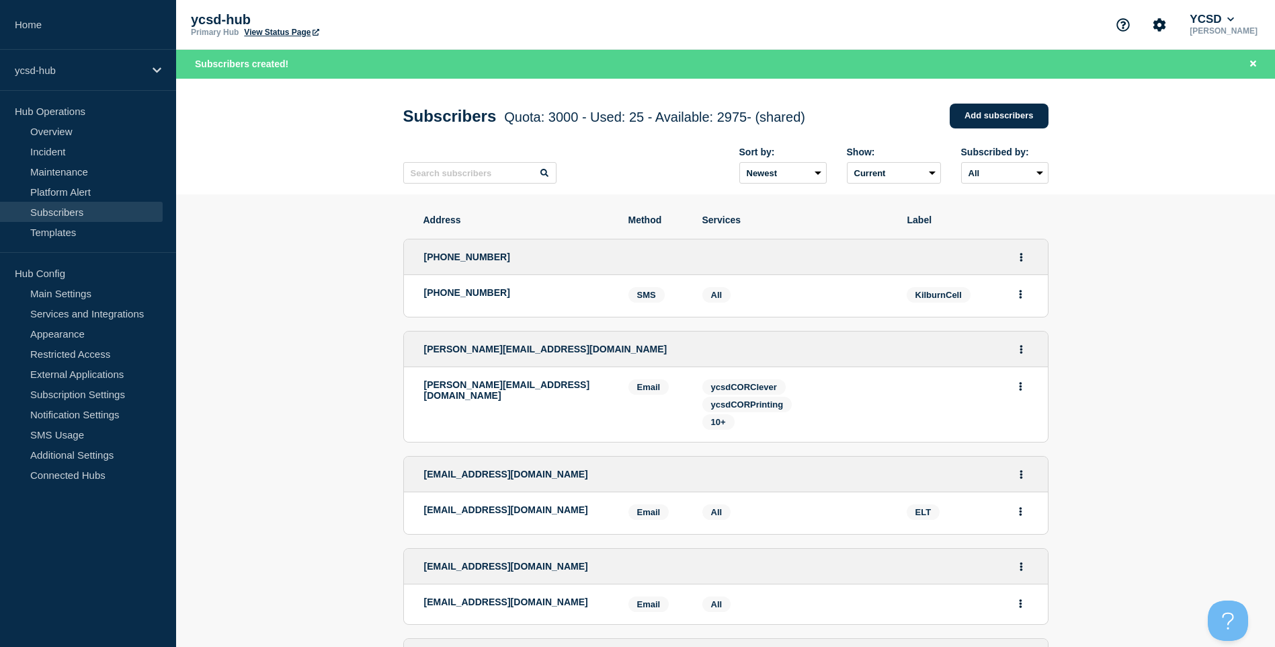
click at [69, 212] on link "Subscribers" at bounding box center [81, 212] width 163 height 20
